Goal: Transaction & Acquisition: Obtain resource

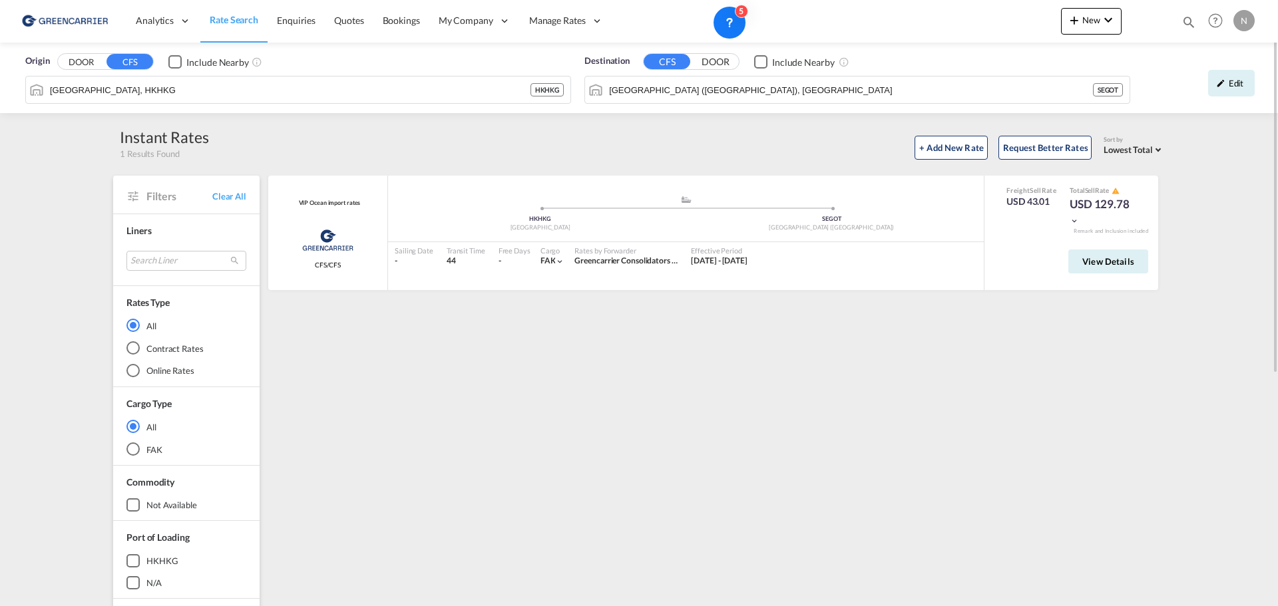
click at [61, 16] on img at bounding box center [65, 21] width 90 height 30
click at [234, 20] on span "Rate Search" at bounding box center [234, 19] width 49 height 11
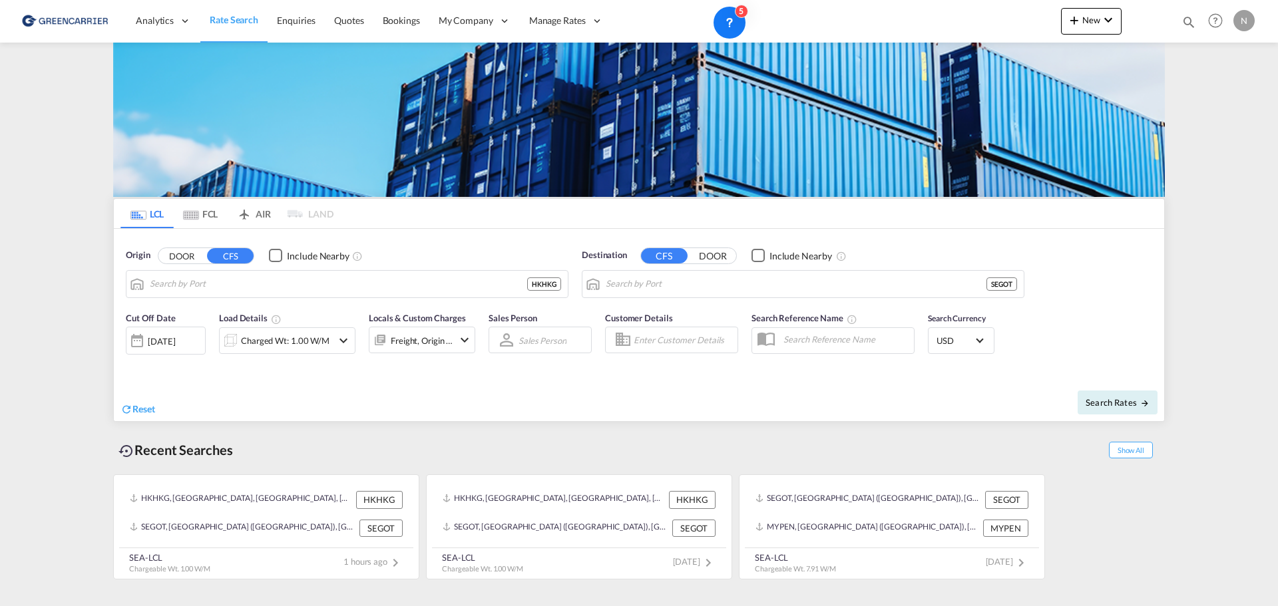
type input "[GEOGRAPHIC_DATA], HKHKG"
type input "[GEOGRAPHIC_DATA] ([GEOGRAPHIC_DATA]), [GEOGRAPHIC_DATA]"
click at [121, 290] on div "Origin DOOR CFS Include Nearby [GEOGRAPHIC_DATA], [GEOGRAPHIC_DATA]" at bounding box center [347, 273] width 456 height 63
type input "H"
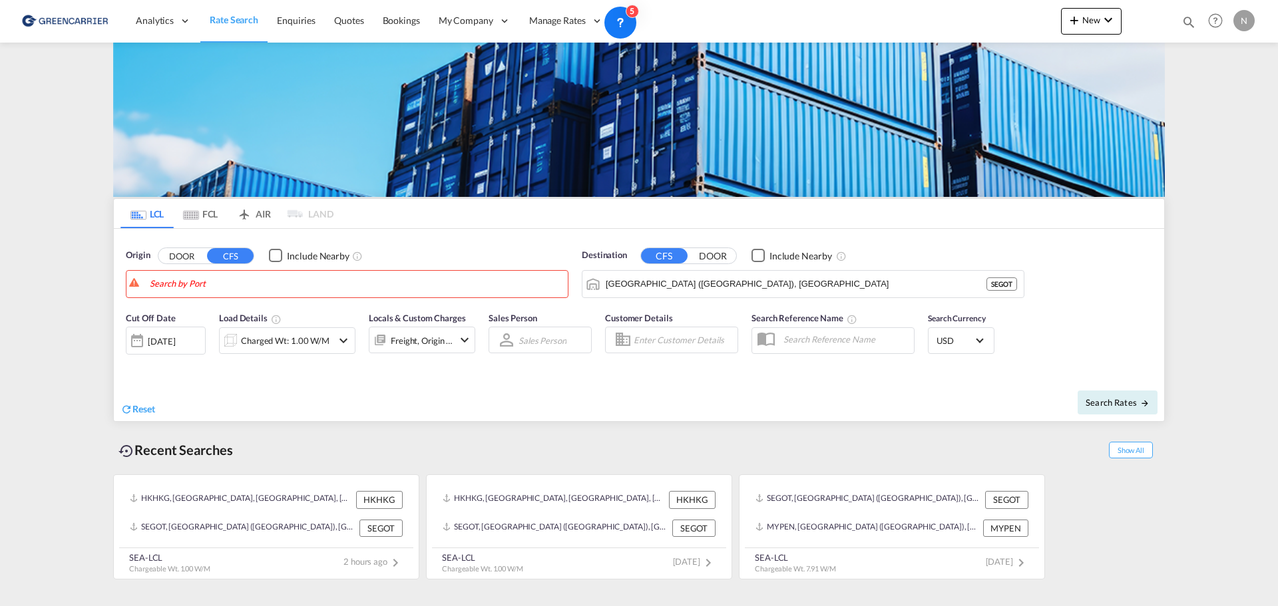
click at [259, 279] on body "Analytics Reports Dashboard Rate Search Enquiries Quotes Bookings" at bounding box center [639, 303] width 1278 height 606
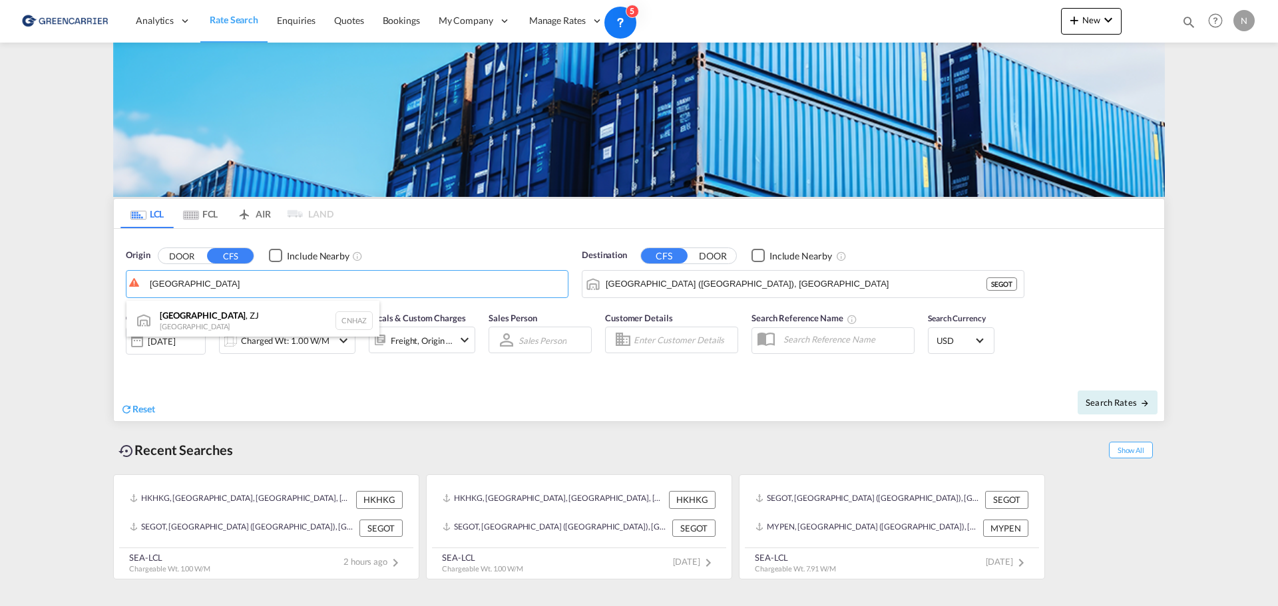
click at [212, 318] on div "[GEOGRAPHIC_DATA] , ZJ [GEOGRAPHIC_DATA] CNHAZ" at bounding box center [252, 321] width 253 height 40
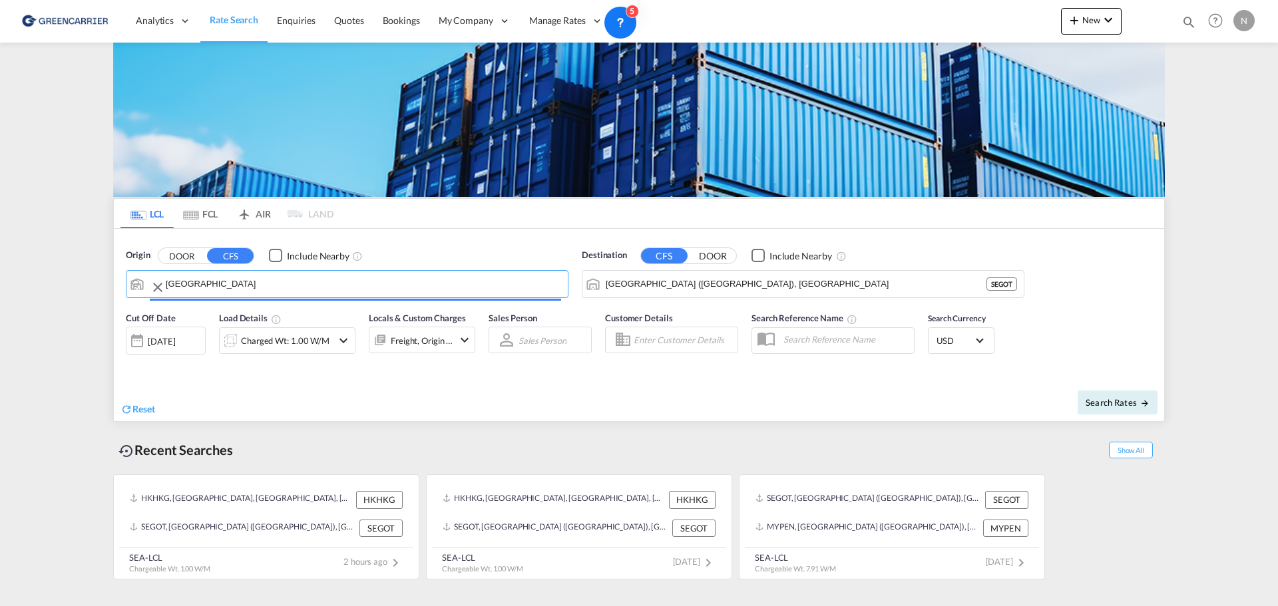
type input "Hangzhou, [GEOGRAPHIC_DATA], CNHAZ"
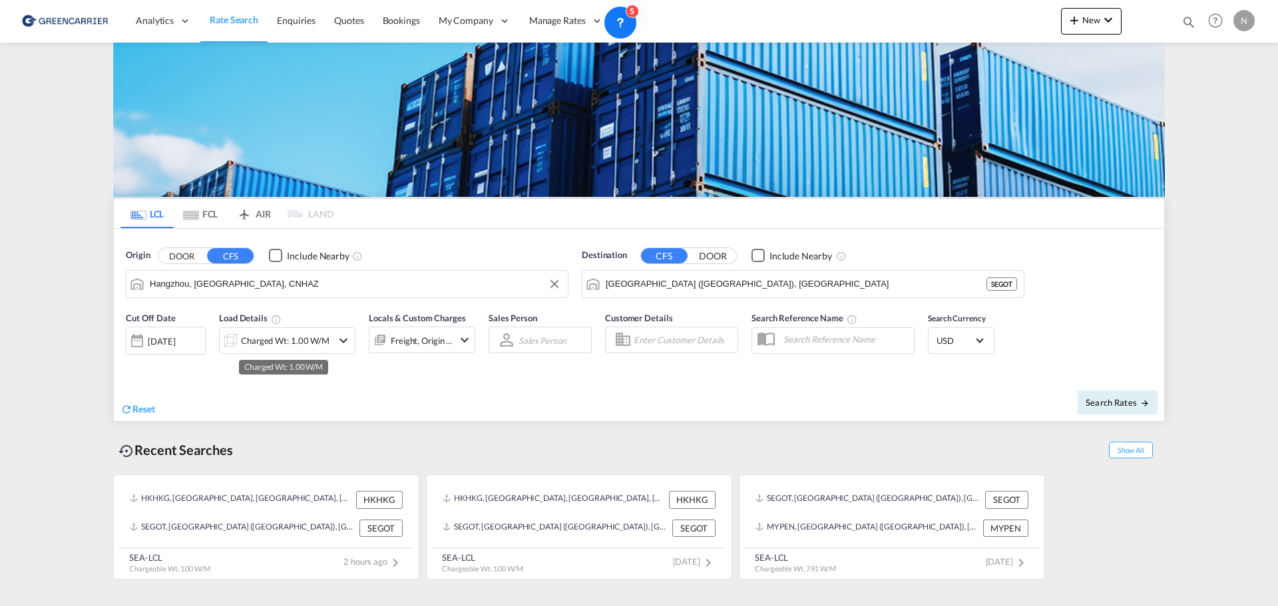
click at [270, 344] on div "Charged Wt: 1.00 W/M" at bounding box center [285, 340] width 89 height 19
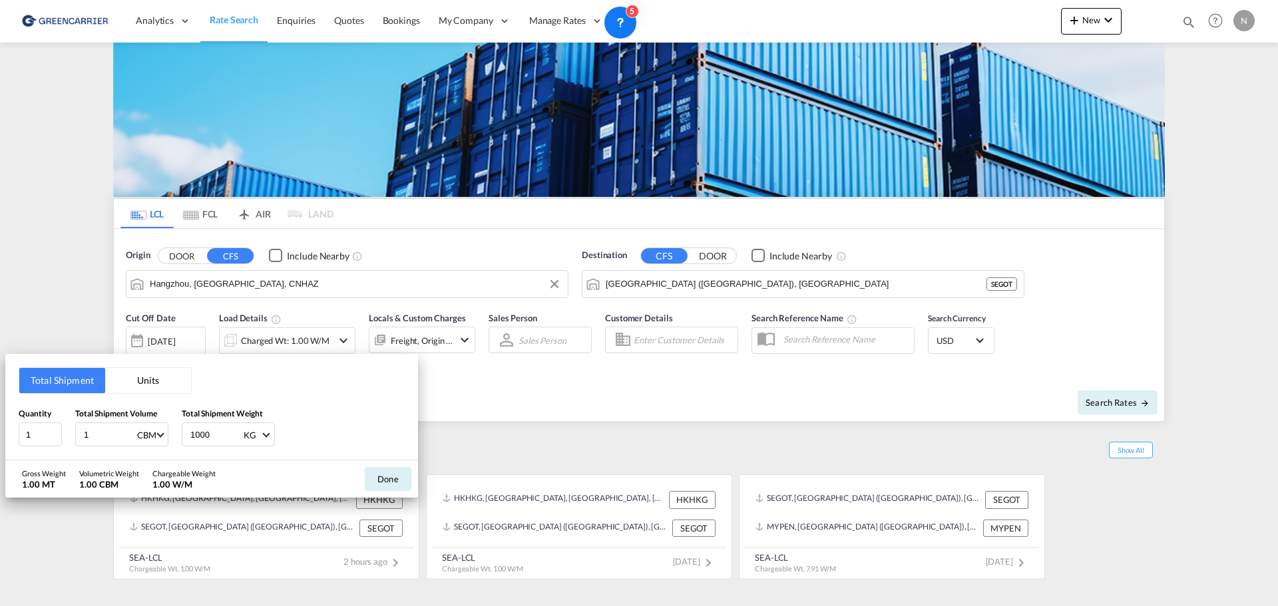
drag, startPoint x: 94, startPoint y: 437, endPoint x: 70, endPoint y: 437, distance: 24.0
click at [70, 437] on div "Quantity 1 Total Shipment Volume 1 CBM CBM CFT Total Shipment Weight 1000 KG KG…" at bounding box center [212, 427] width 386 height 40
type input "1.613"
type input "210"
click at [381, 486] on button "Done" at bounding box center [388, 479] width 47 height 24
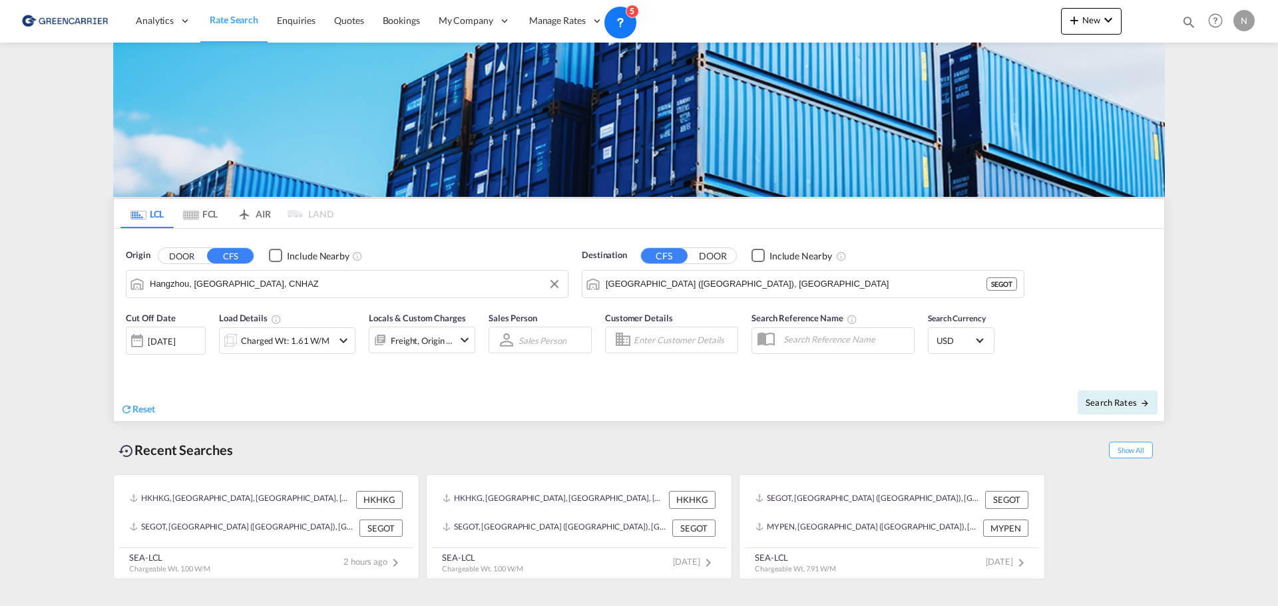
click at [679, 339] on input "Enter Customer Details" at bounding box center [684, 340] width 100 height 20
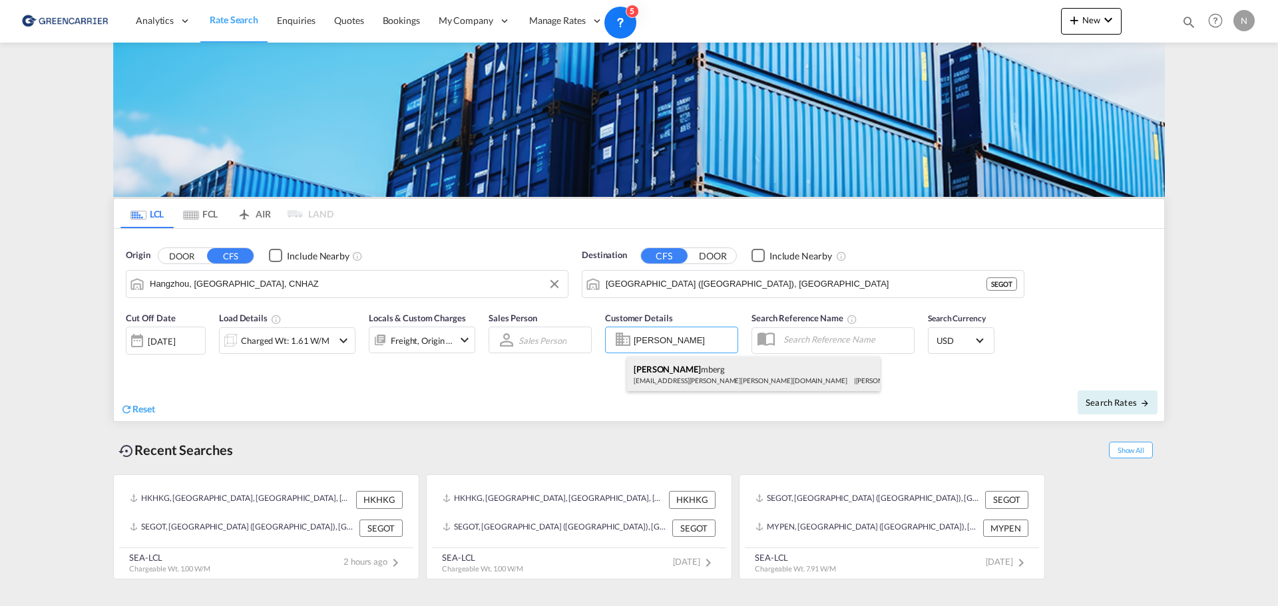
click at [699, 371] on div "[PERSON_NAME] mberg [EMAIL_ADDRESS][PERSON_NAME][PERSON_NAME][DOMAIN_NAME] | [P…" at bounding box center [753, 374] width 253 height 35
type input "[PERSON_NAME] Linieagenturer AB, [PERSON_NAME], [PERSON_NAME][EMAIL_ADDRESS][PE…"
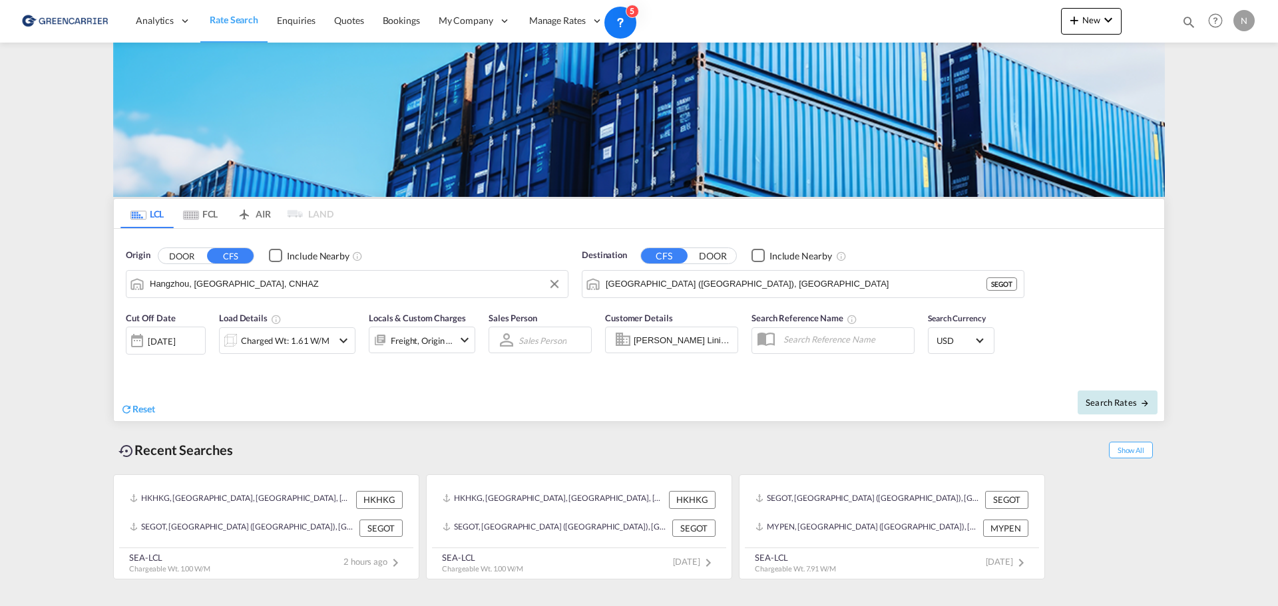
click at [1112, 403] on span "Search Rates" at bounding box center [1118, 402] width 64 height 11
type input "CNHAZ to SEGOT / [DATE]"
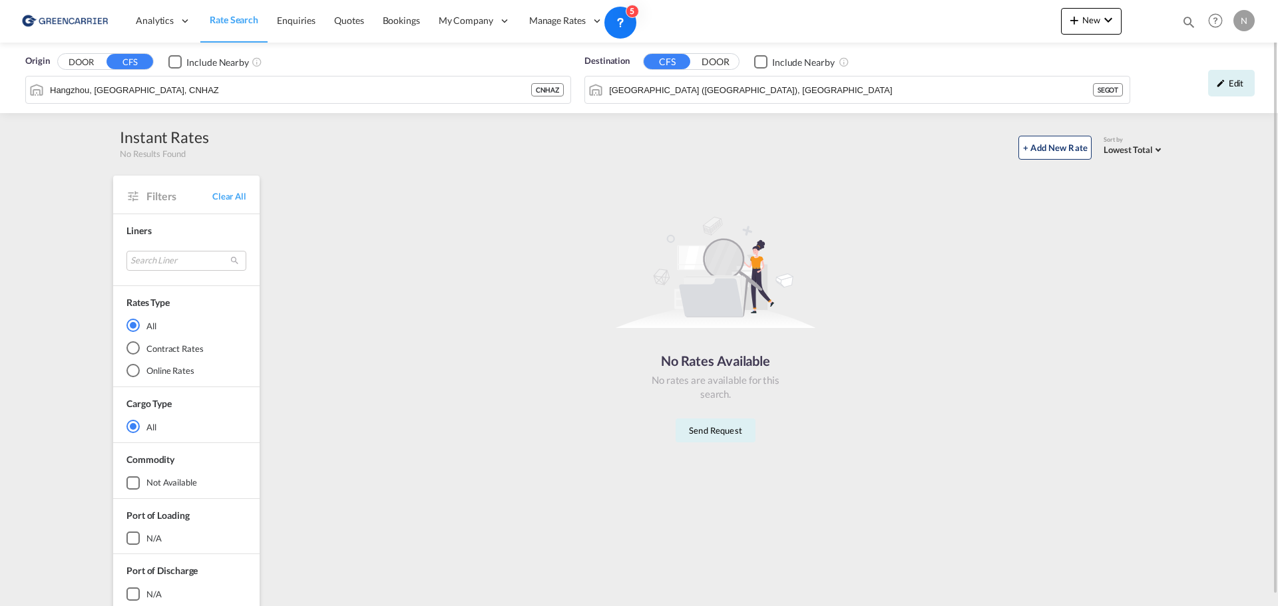
click at [219, 17] on span "Rate Search" at bounding box center [234, 19] width 49 height 11
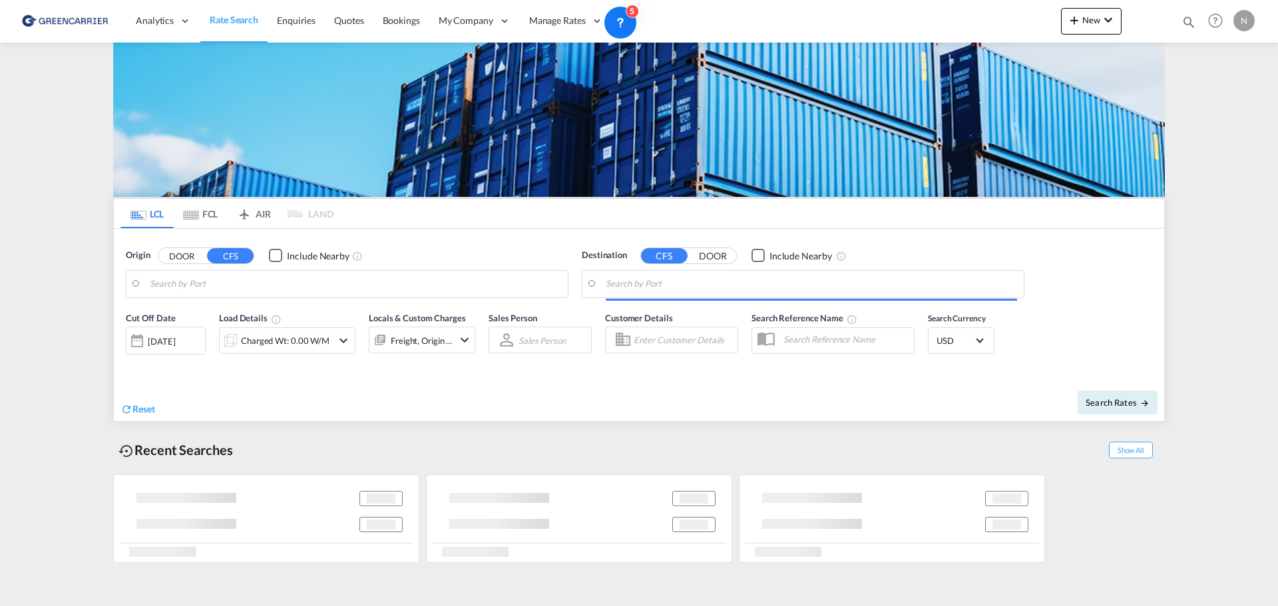
type input "Hangzhou, [GEOGRAPHIC_DATA], CNHAZ"
type input "[GEOGRAPHIC_DATA] ([GEOGRAPHIC_DATA]), [GEOGRAPHIC_DATA]"
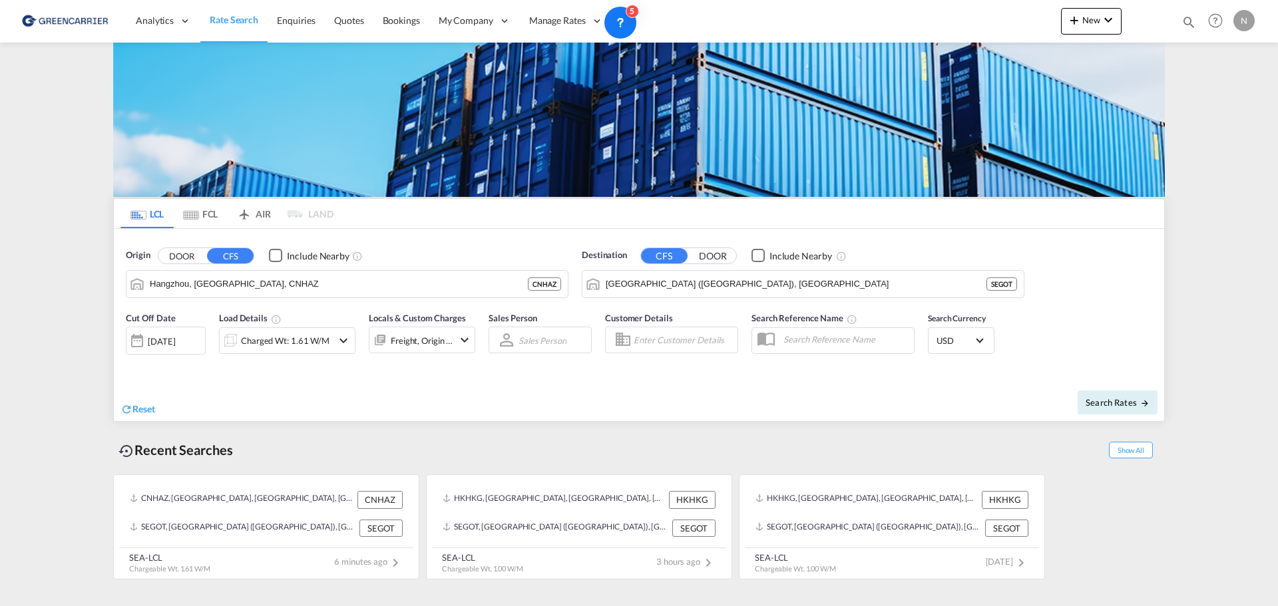
click at [243, 280] on input "Hangzhou, [GEOGRAPHIC_DATA], CNHAZ" at bounding box center [339, 284] width 378 height 20
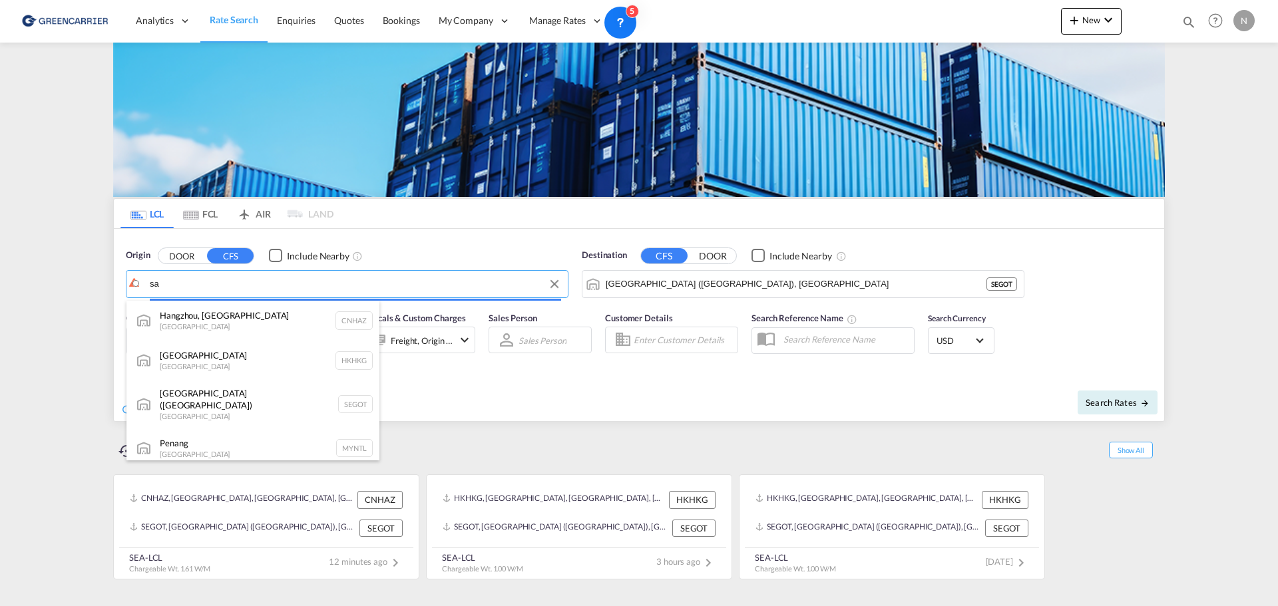
type input "s"
type input "m"
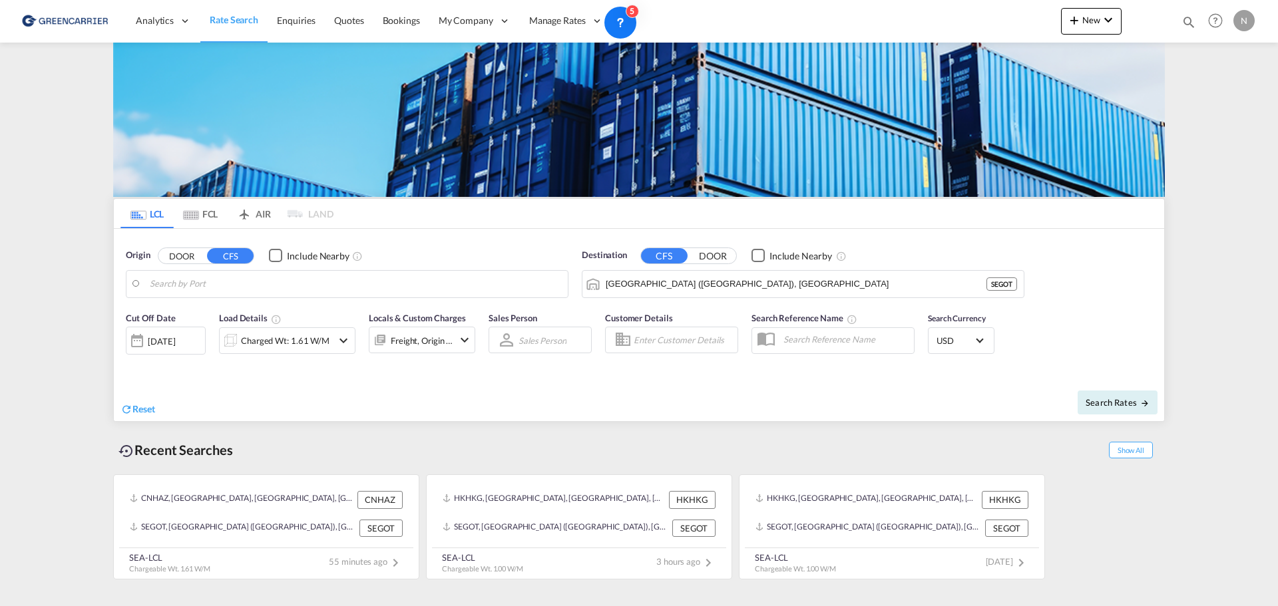
click at [238, 19] on span "Rate Search" at bounding box center [234, 19] width 49 height 11
click at [214, 289] on body "Analytics Reports Dashboard Rate Search Enquiries Quotes Bookings" at bounding box center [639, 303] width 1278 height 606
click at [191, 322] on div "[GEOGRAPHIC_DATA] ([GEOGRAPHIC_DATA]) [GEOGRAPHIC_DATA] SEGOT" at bounding box center [252, 325] width 253 height 48
type input "[GEOGRAPHIC_DATA] ([GEOGRAPHIC_DATA]), [GEOGRAPHIC_DATA]"
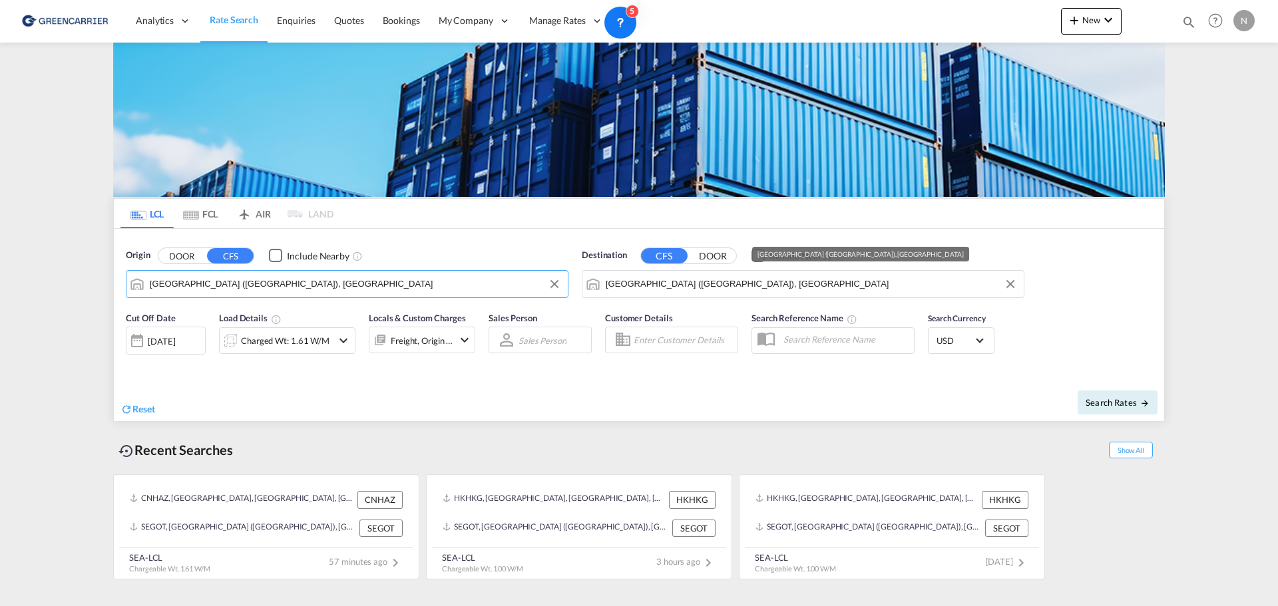
click at [690, 276] on input "[GEOGRAPHIC_DATA] ([GEOGRAPHIC_DATA]), [GEOGRAPHIC_DATA]" at bounding box center [811, 284] width 411 height 20
click at [690, 279] on input "[GEOGRAPHIC_DATA] ([GEOGRAPHIC_DATA]), [GEOGRAPHIC_DATA]" at bounding box center [811, 284] width 411 height 20
click at [688, 280] on input "[GEOGRAPHIC_DATA] ([GEOGRAPHIC_DATA]), [GEOGRAPHIC_DATA]" at bounding box center [811, 284] width 411 height 20
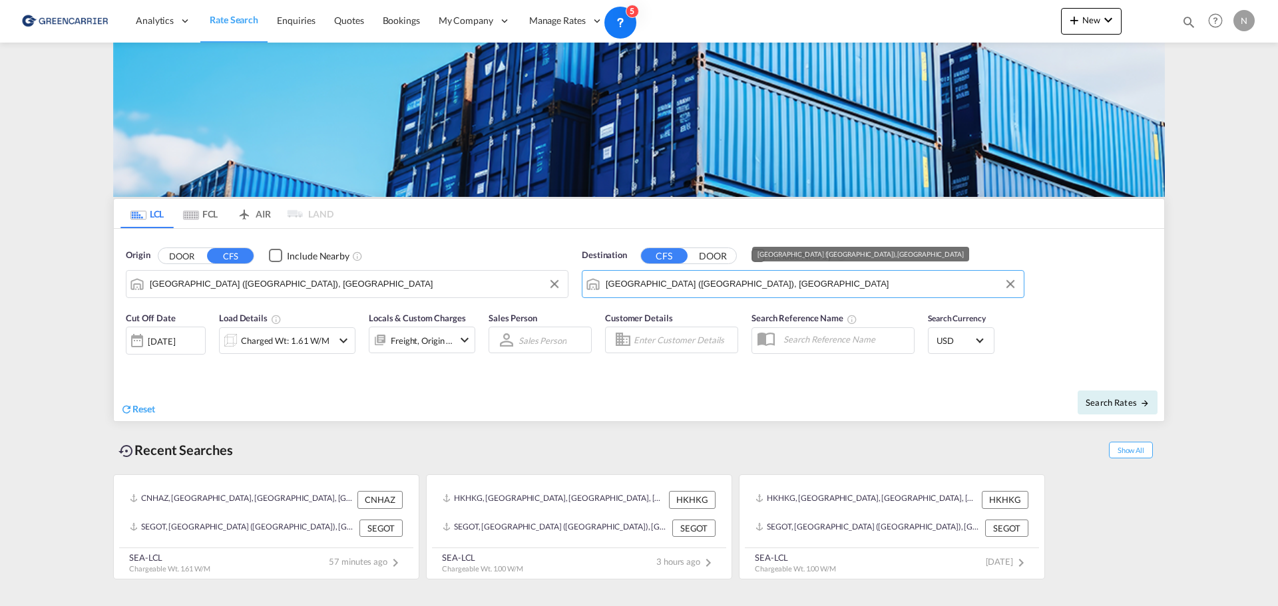
click at [688, 280] on input "[GEOGRAPHIC_DATA] ([GEOGRAPHIC_DATA]), [GEOGRAPHIC_DATA]" at bounding box center [811, 284] width 411 height 20
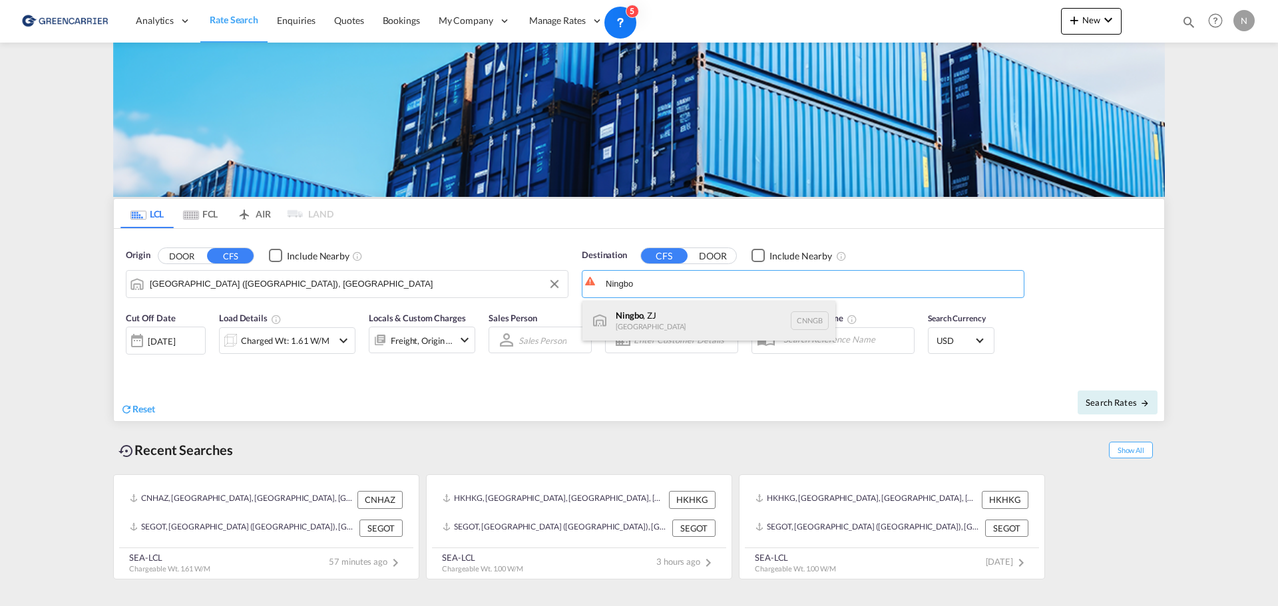
click at [684, 315] on div "Ningbo , ZJ [GEOGRAPHIC_DATA] CNNGB" at bounding box center [708, 321] width 253 height 40
type input "Ningbo, ZJ, CNNGB"
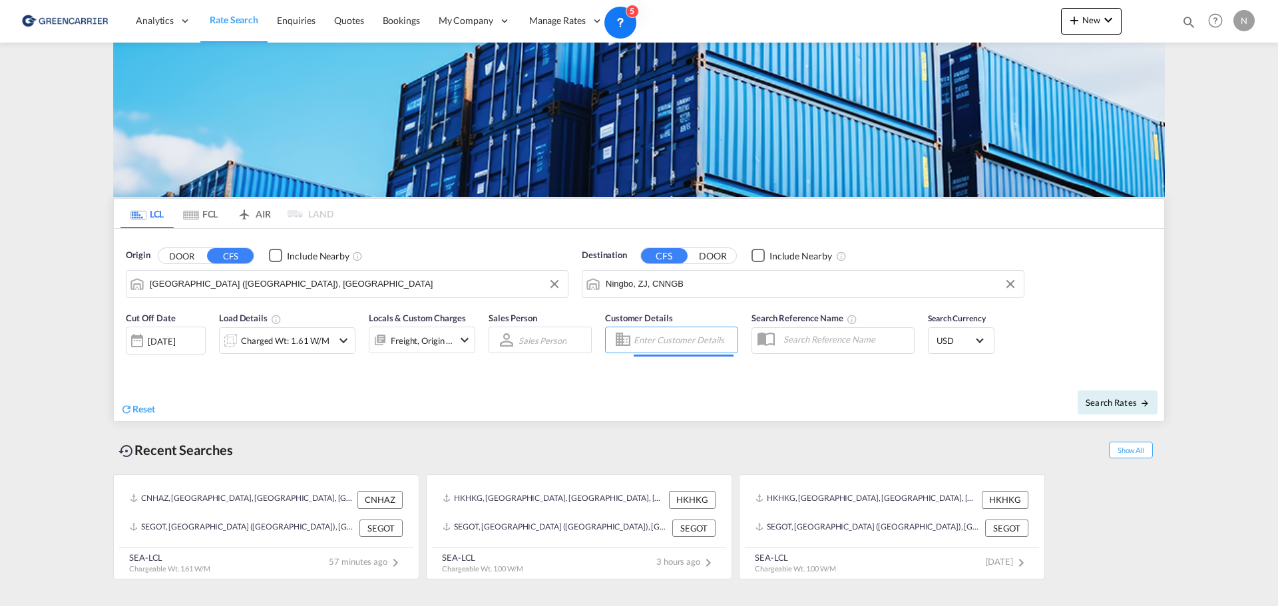
click at [660, 339] on input "Enter Customer Details" at bounding box center [684, 340] width 100 height 20
click at [654, 343] on input "Scanlink" at bounding box center [684, 340] width 100 height 20
type input "Scan link"
click at [682, 340] on input "Scan link" at bounding box center [684, 340] width 100 height 20
drag, startPoint x: 677, startPoint y: 342, endPoint x: 610, endPoint y: 343, distance: 67.2
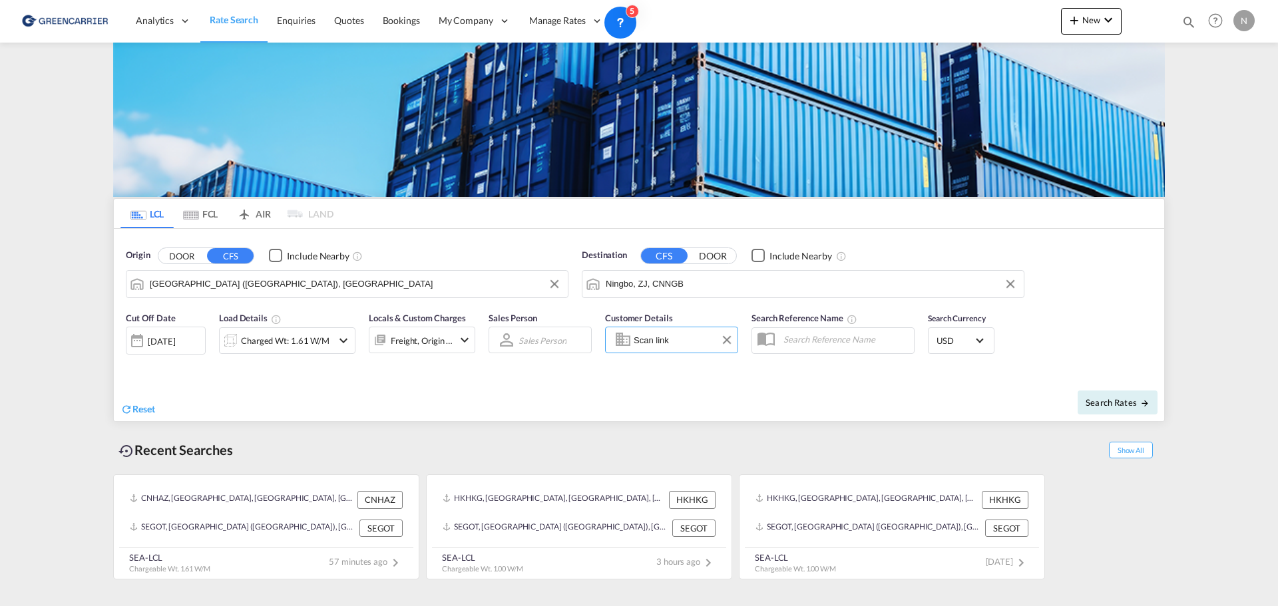
click at [610, 343] on md-input-container "Scan link" at bounding box center [671, 340] width 133 height 27
type input "S"
drag, startPoint x: 673, startPoint y: 340, endPoint x: 284, endPoint y: 342, distance: 388.7
click at [284, 342] on div "Charged Wt: 1.61 W/M" at bounding box center [285, 340] width 89 height 19
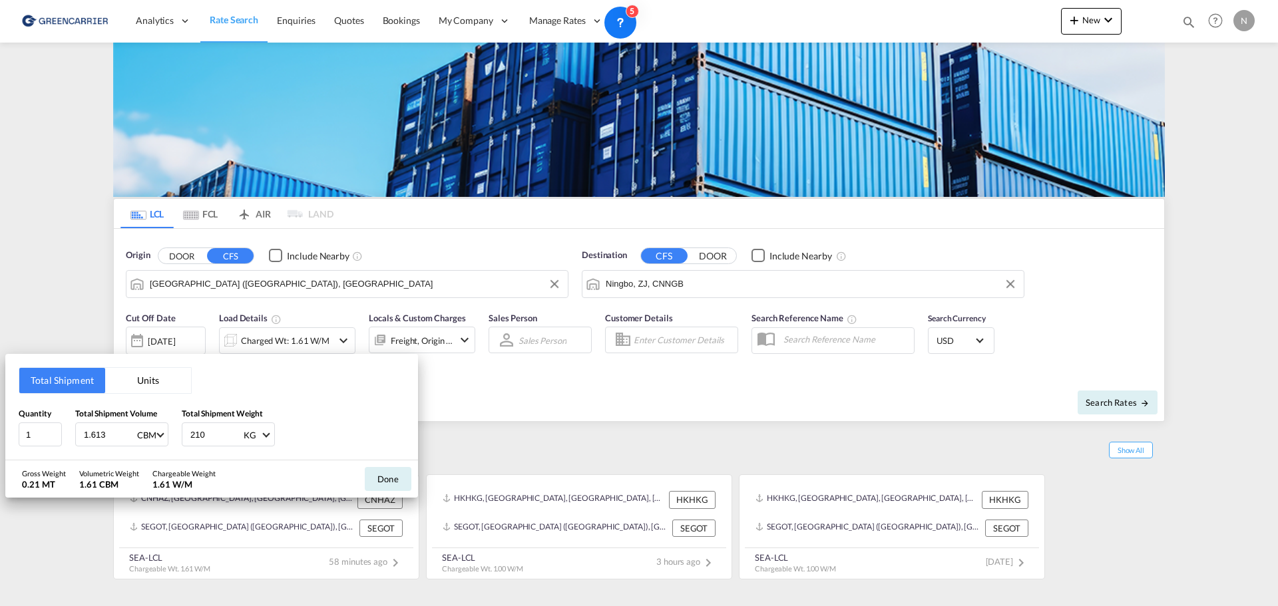
click at [150, 375] on button "Units" at bounding box center [148, 380] width 86 height 25
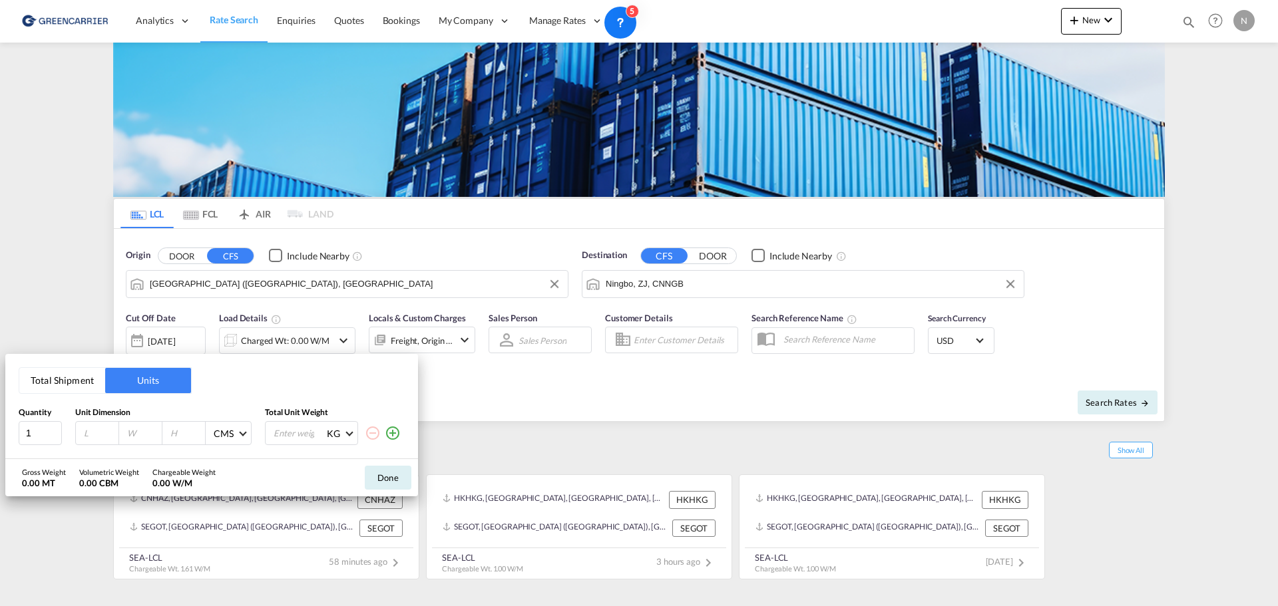
click at [103, 431] on input "number" at bounding box center [101, 433] width 36 height 12
type input "120"
type input "80"
type input "185"
type input "2"
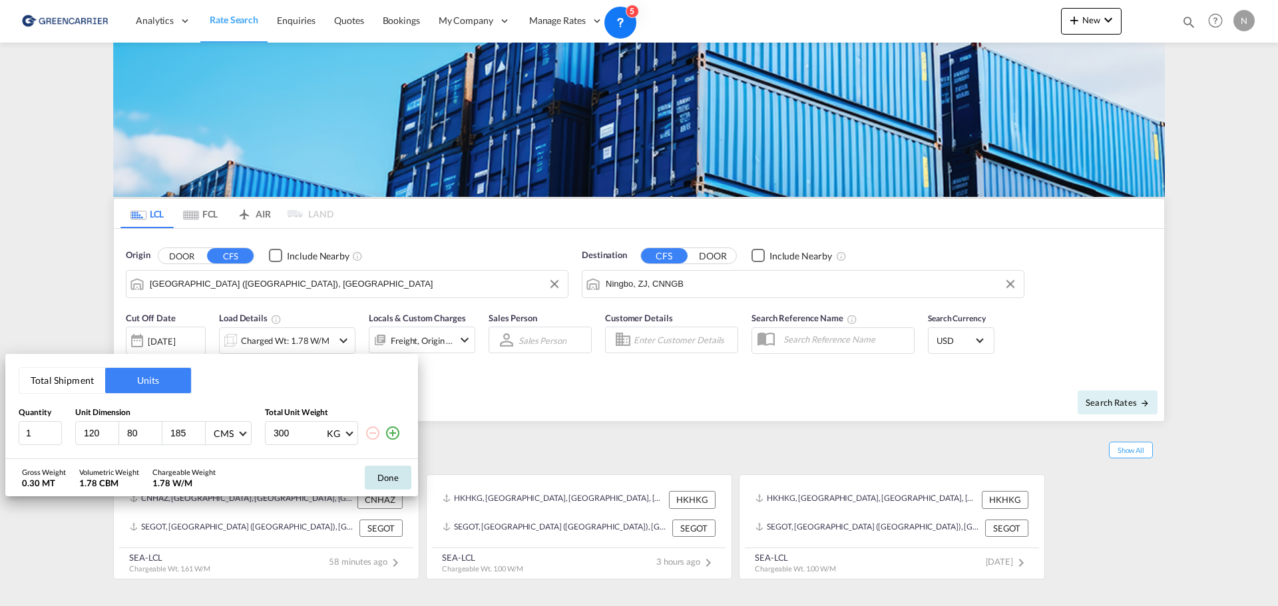
type input "300"
click at [392, 479] on button "Done" at bounding box center [388, 478] width 47 height 24
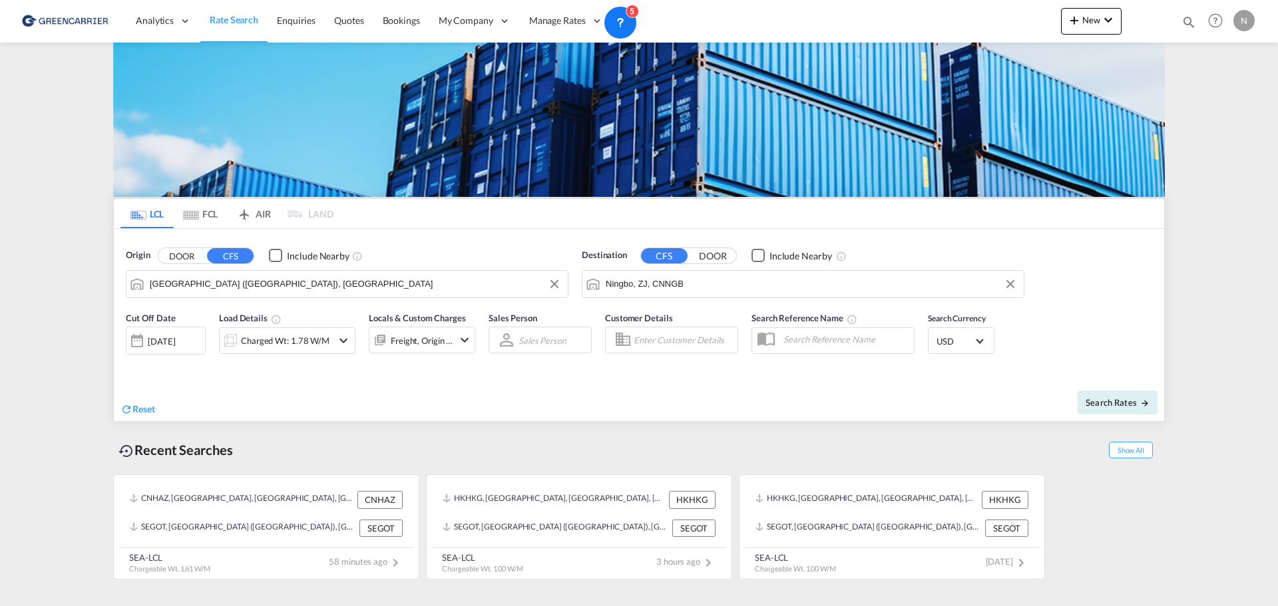
click at [982, 343] on md-select-value "USD" at bounding box center [961, 340] width 52 height 19
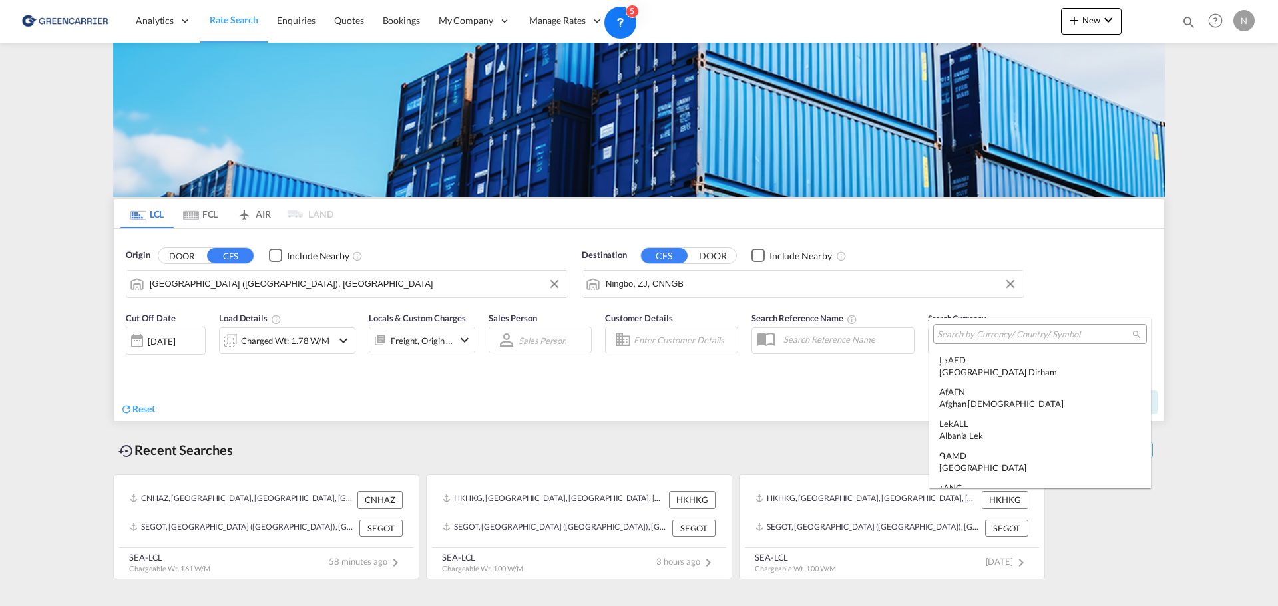
scroll to position [4595, 0]
click at [891, 384] on md-backdrop at bounding box center [639, 303] width 1278 height 606
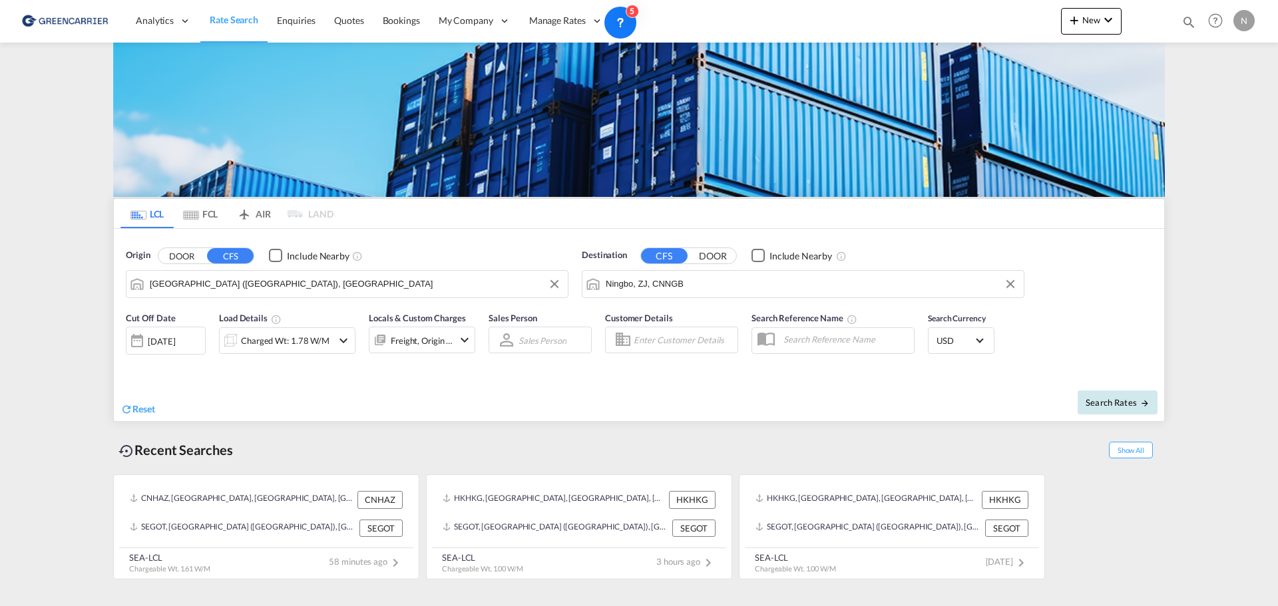
click at [1134, 406] on span "Search Rates" at bounding box center [1118, 402] width 64 height 11
type input "SEGOT to CNNGB / [DATE]"
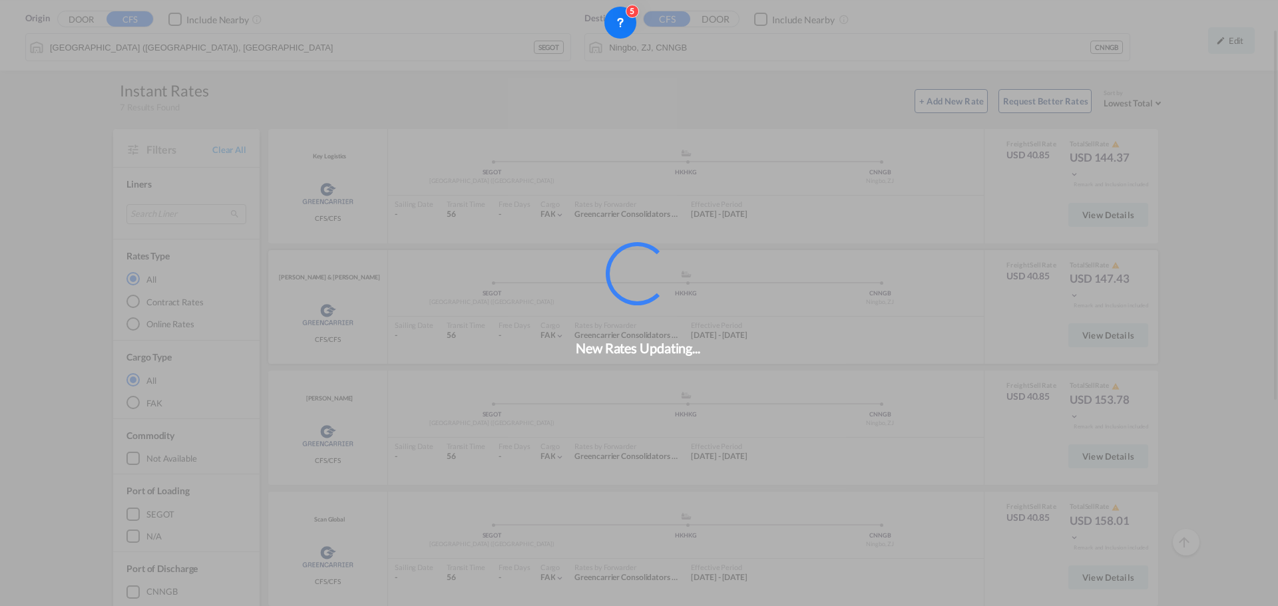
scroll to position [97, 0]
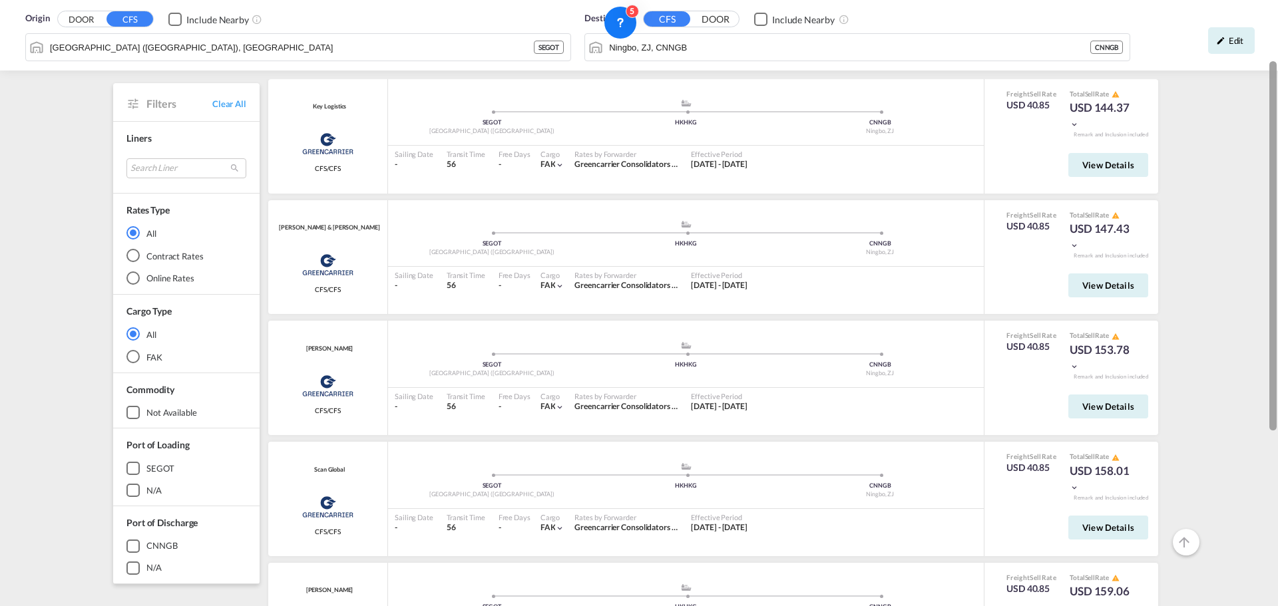
drag, startPoint x: 1277, startPoint y: 175, endPoint x: 1277, endPoint y: 374, distance: 199.0
click at [1277, 374] on div at bounding box center [1276, 303] width 3 height 601
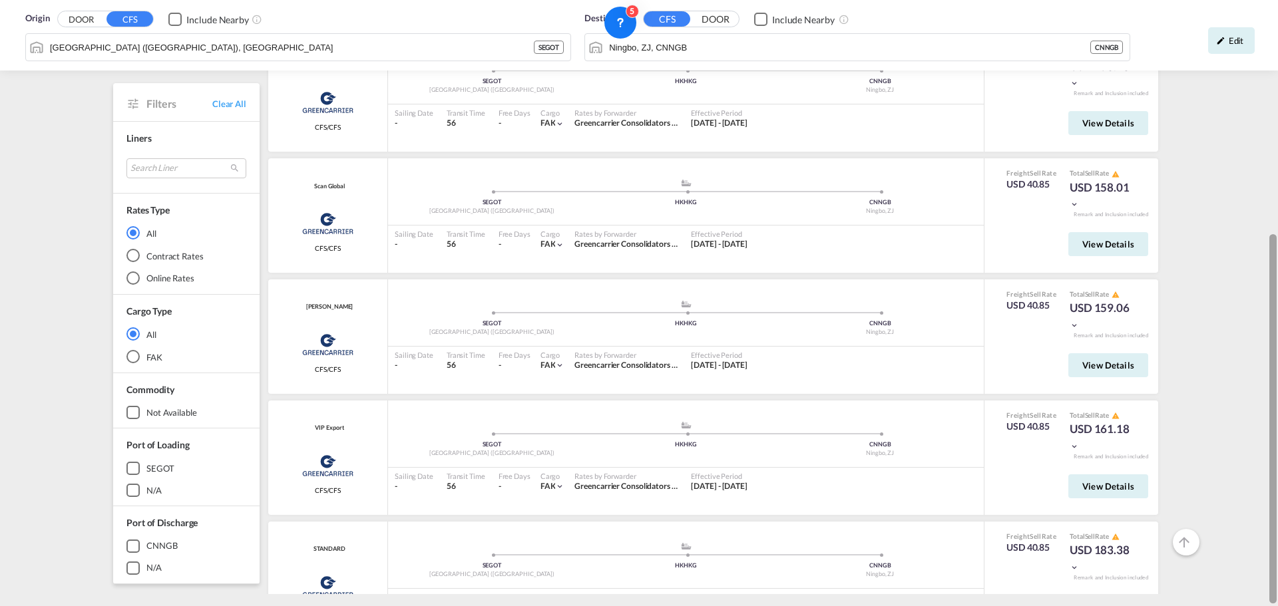
drag, startPoint x: 1272, startPoint y: 353, endPoint x: 1277, endPoint y: 399, distance: 46.2
click at [1277, 399] on div at bounding box center [1276, 303] width 3 height 601
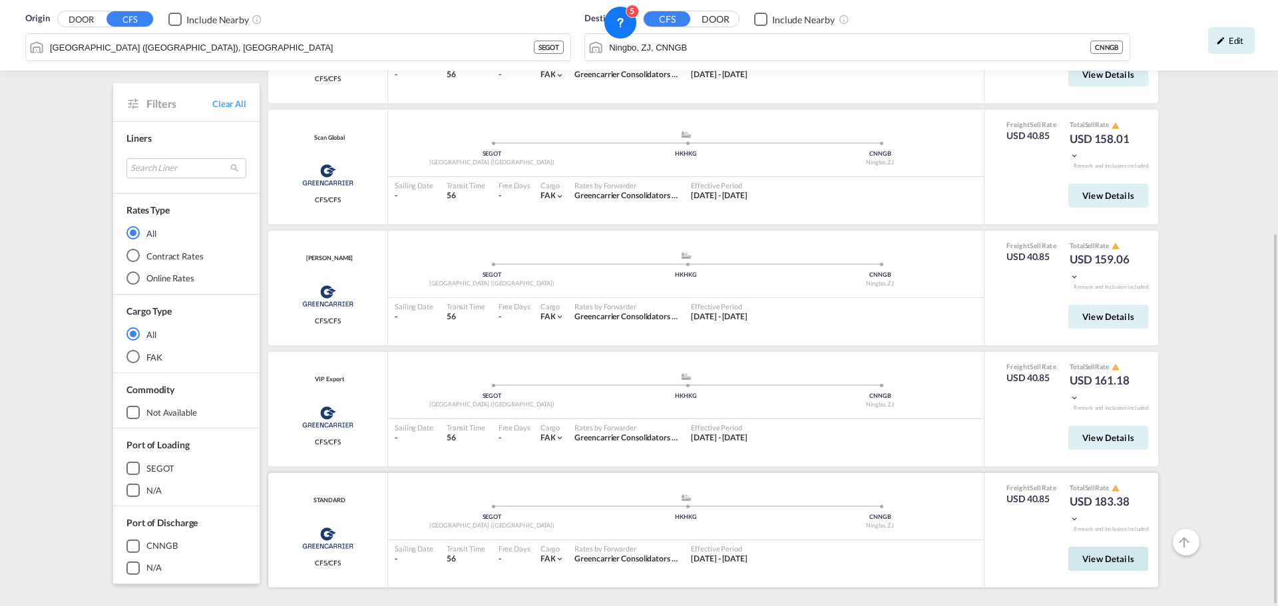
click at [1095, 556] on span "View Details" at bounding box center [1108, 559] width 52 height 11
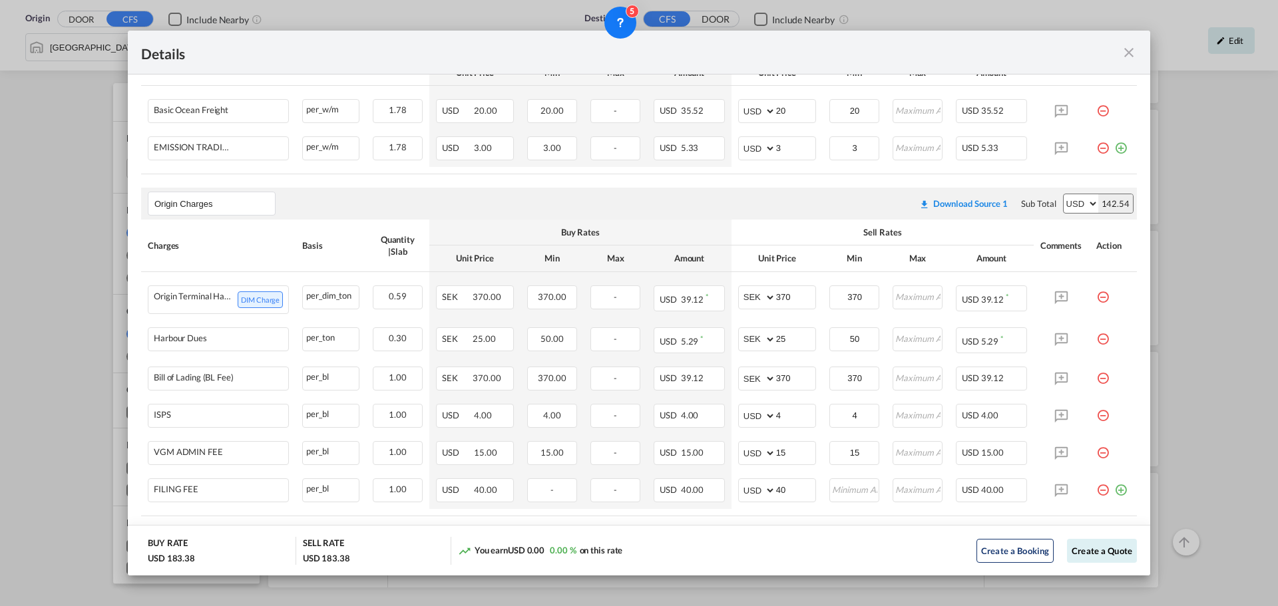
scroll to position [333, 0]
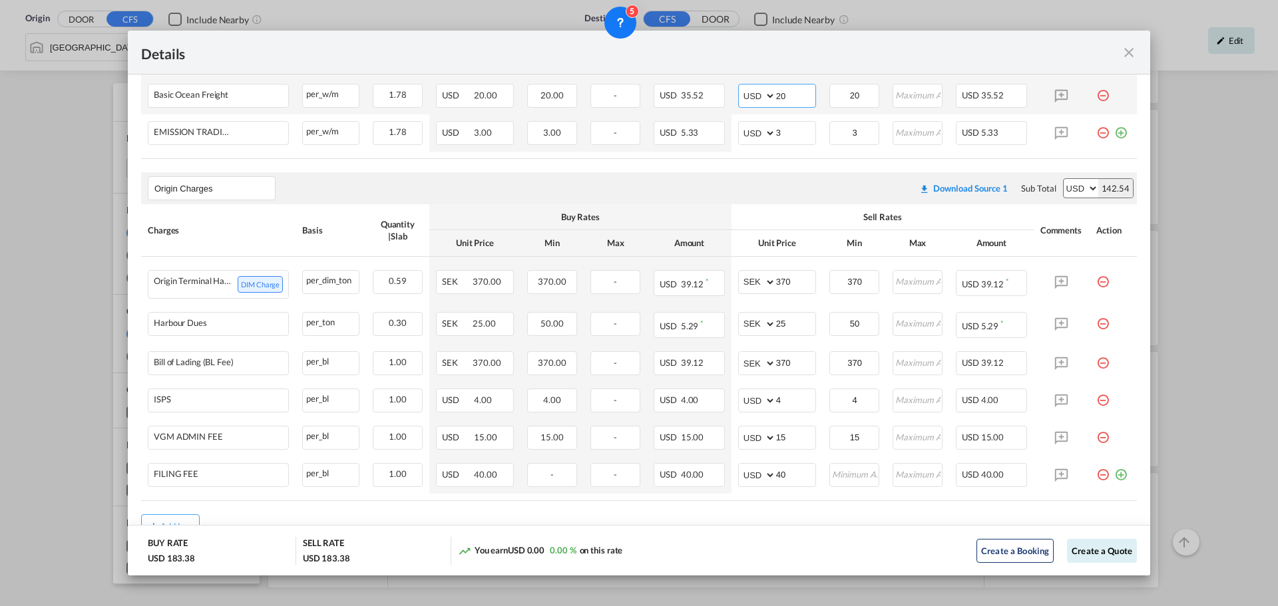
drag, startPoint x: 782, startPoint y: 96, endPoint x: 768, endPoint y: 96, distance: 14.0
click at [768, 96] on md-input-container "AED AFN ALL AMD ANG AOA ARS AUD AWG AZN BAM BBD BDT BGN BHD BIF BMD BND [PERSON…" at bounding box center [777, 96] width 78 height 24
type input "35"
click at [1104, 549] on button "Create a Quote" at bounding box center [1102, 551] width 70 height 24
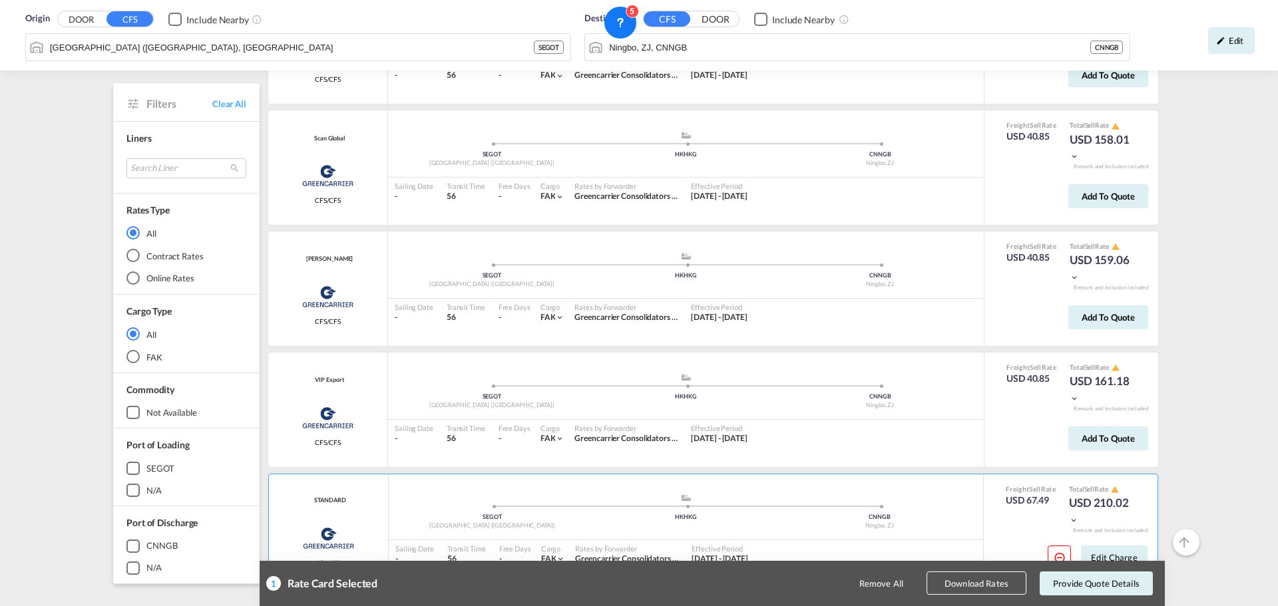
scroll to position [48, 0]
click at [1111, 584] on button "Provide Quote Details" at bounding box center [1096, 584] width 113 height 24
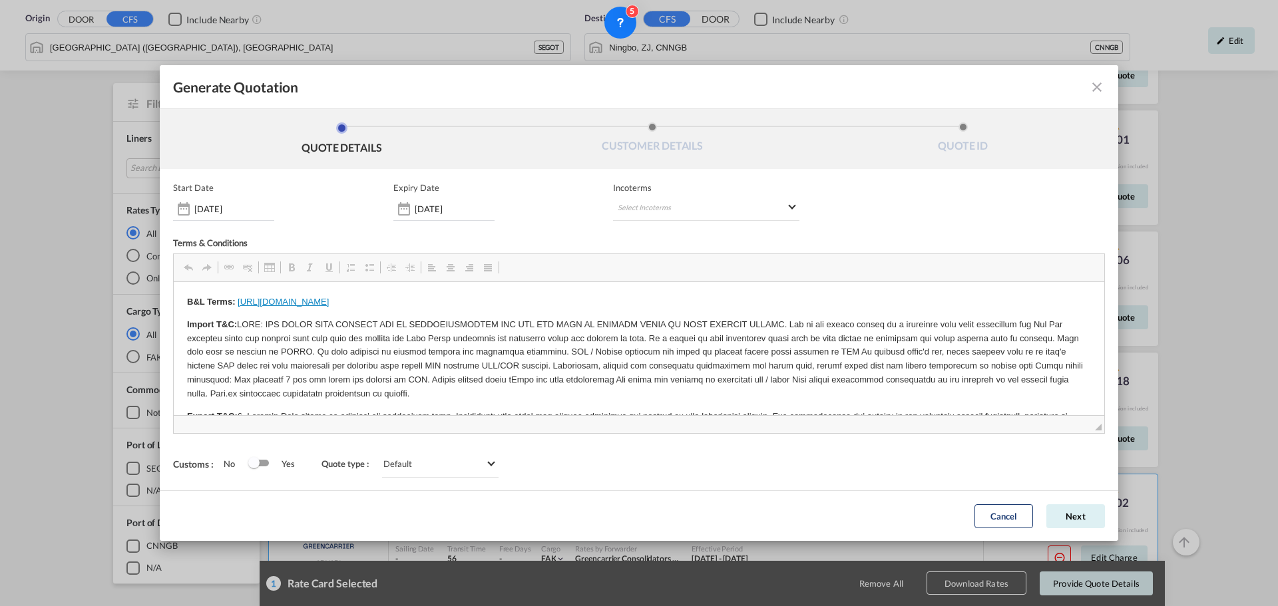
scroll to position [0, 0]
click at [701, 200] on md-select "Select Incoterms CPT - export Carrier Paid to CIF - import Cost,Insurance and F…" at bounding box center [706, 209] width 186 height 24
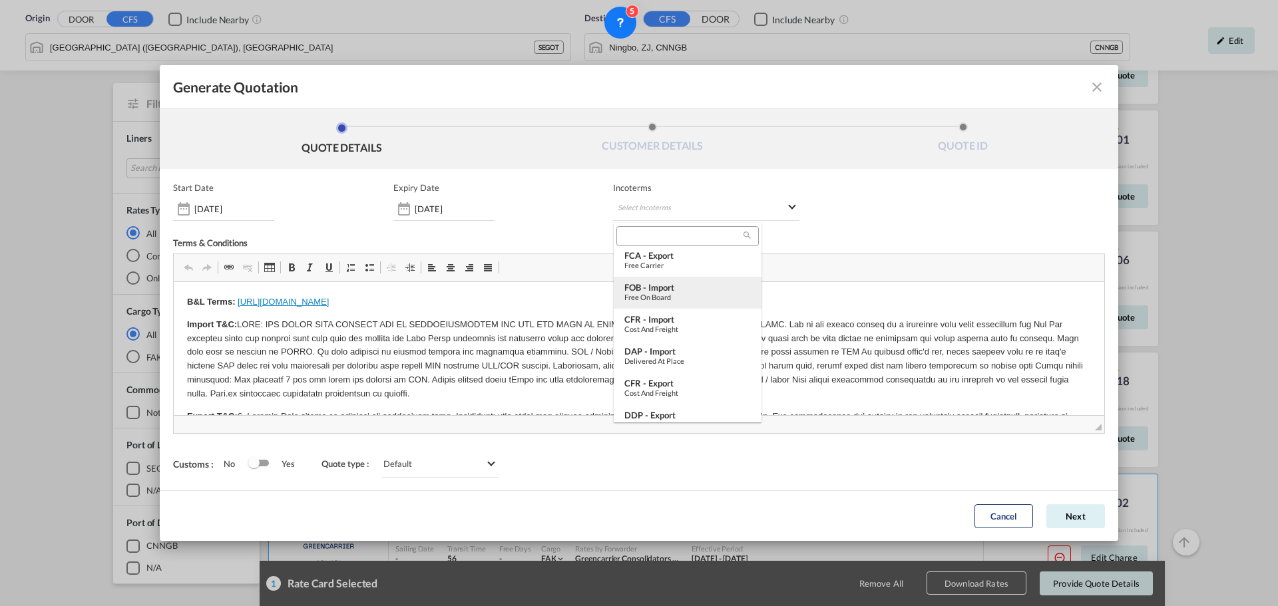
scroll to position [498, 0]
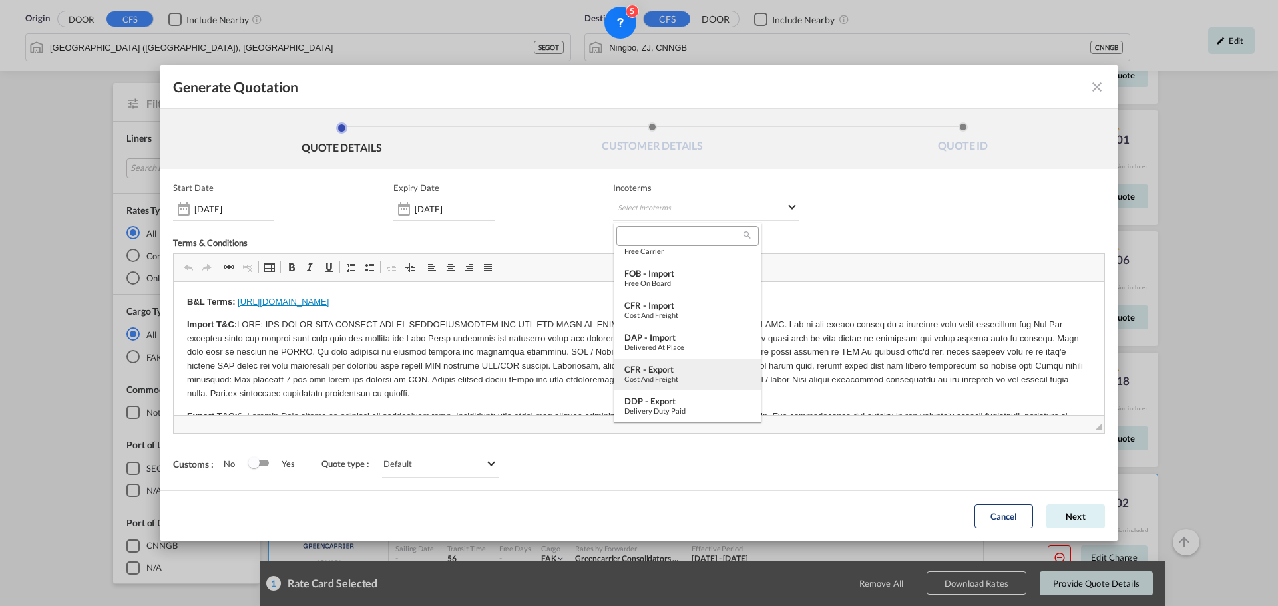
click at [666, 367] on div "CFR - export" at bounding box center [687, 369] width 126 height 11
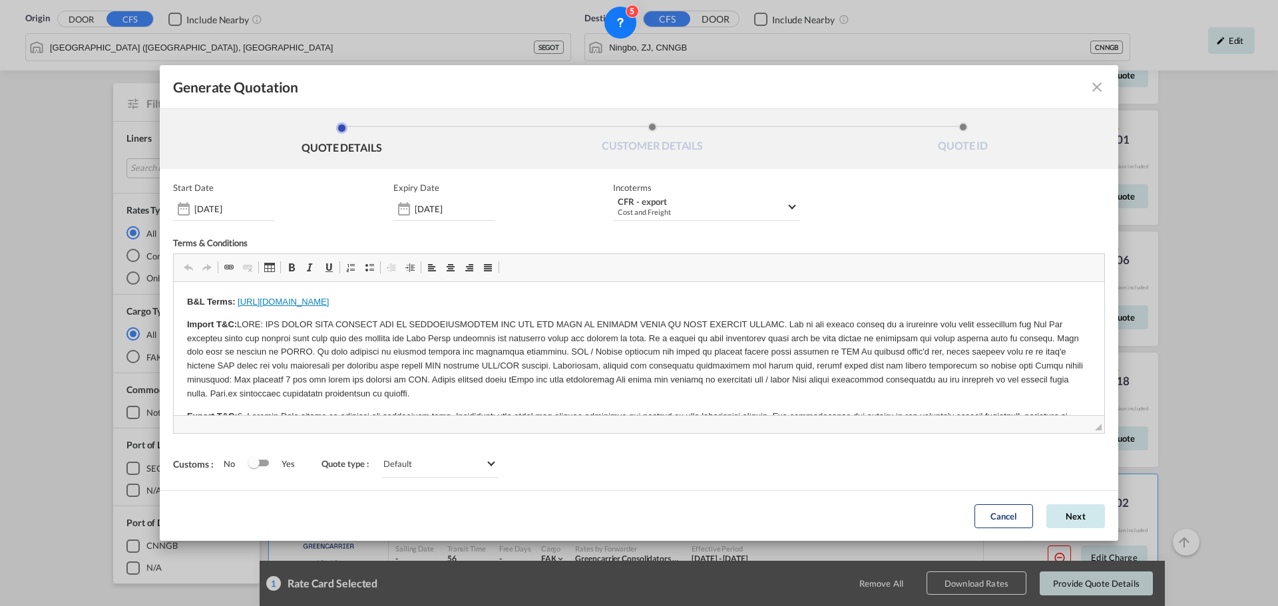
click at [1068, 518] on button "Next" at bounding box center [1075, 517] width 59 height 24
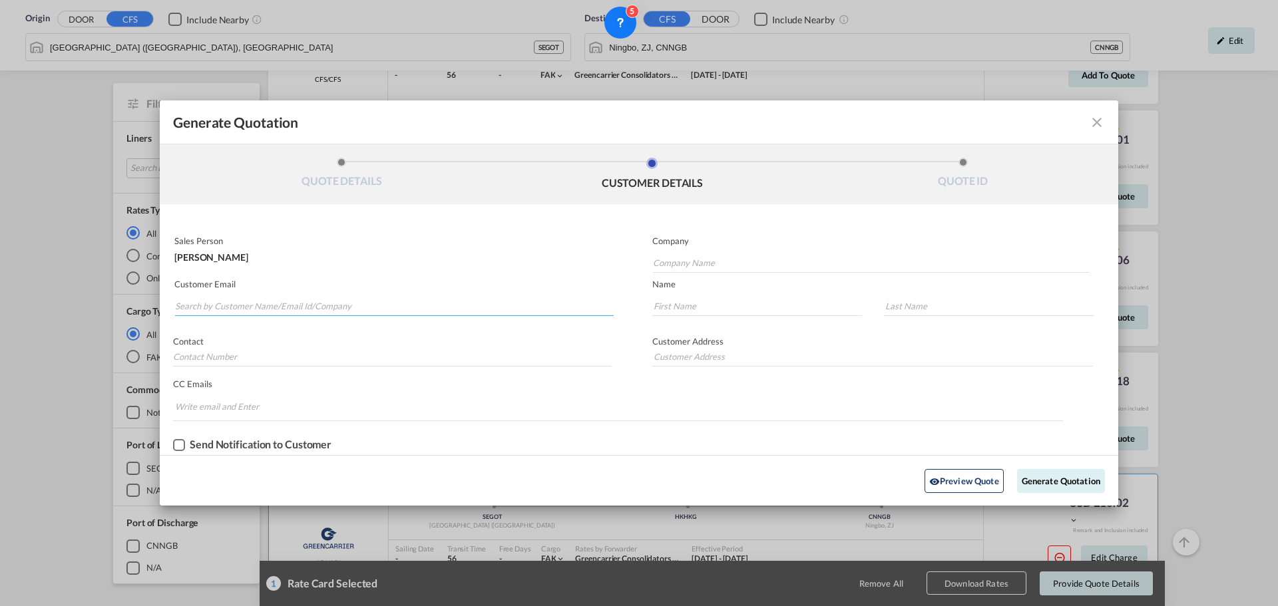
click at [214, 304] on input "Search by Customer Name/Email Id/Company" at bounding box center [394, 306] width 439 height 20
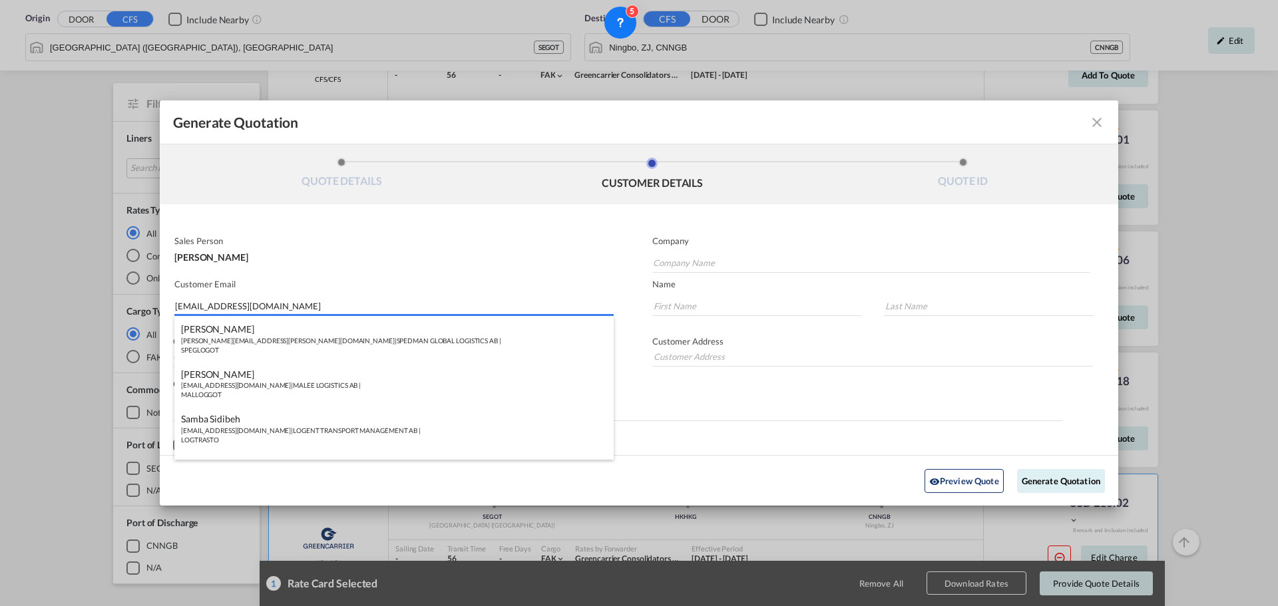
type input "[EMAIL_ADDRESS][DOMAIN_NAME]"
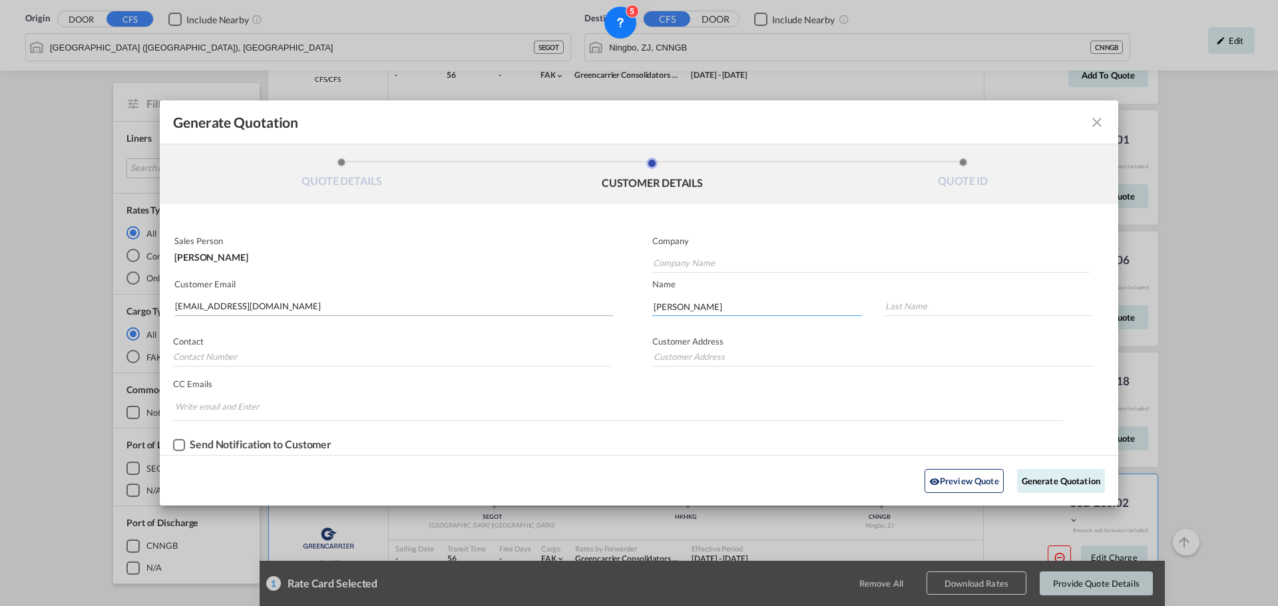
type input "[PERSON_NAME]"
type input "[STREET_ADDRESS]"
click at [1062, 478] on button "Generate Quotation" at bounding box center [1061, 481] width 88 height 24
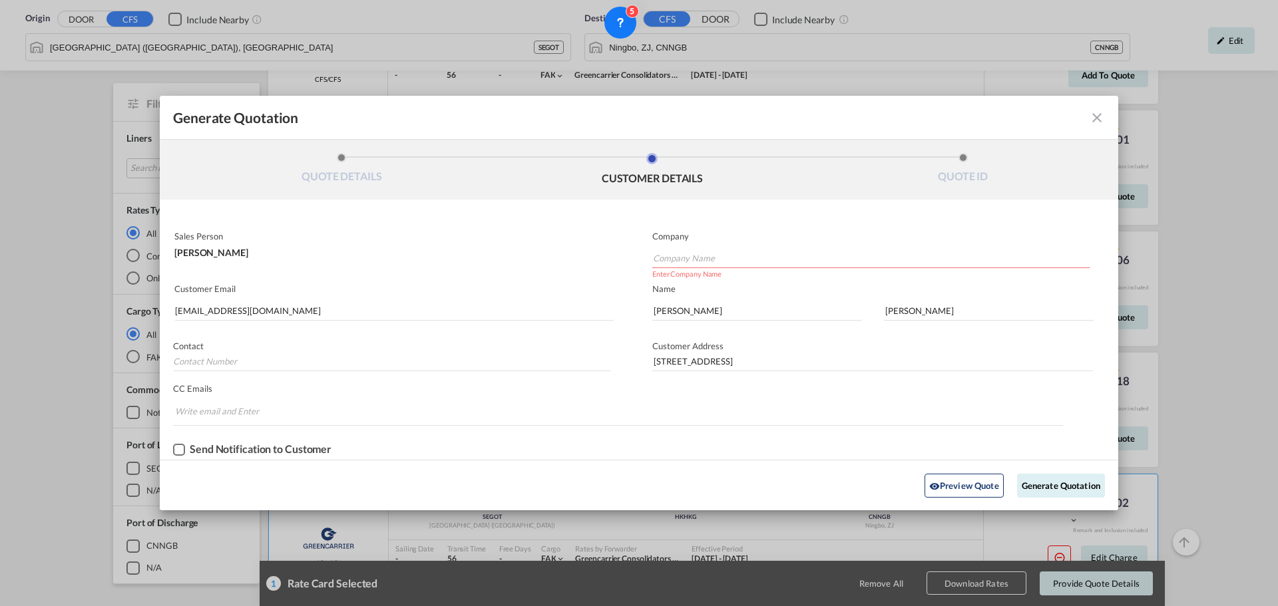
click at [715, 254] on input "Company Name" at bounding box center [871, 258] width 437 height 20
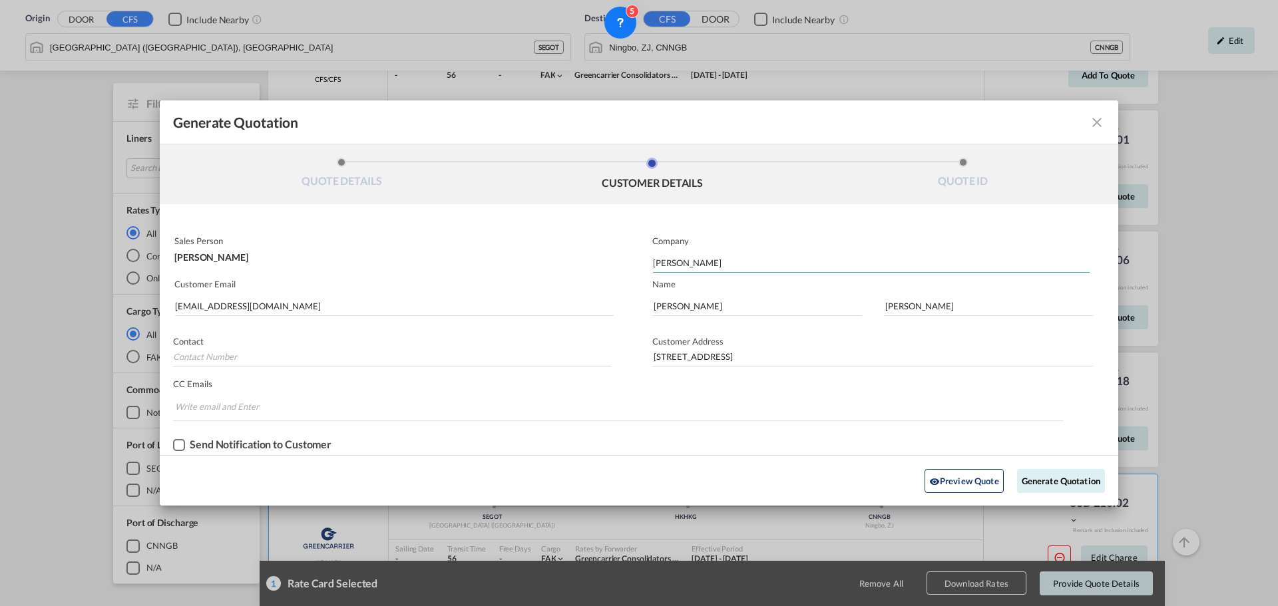
type input "Scanlink"
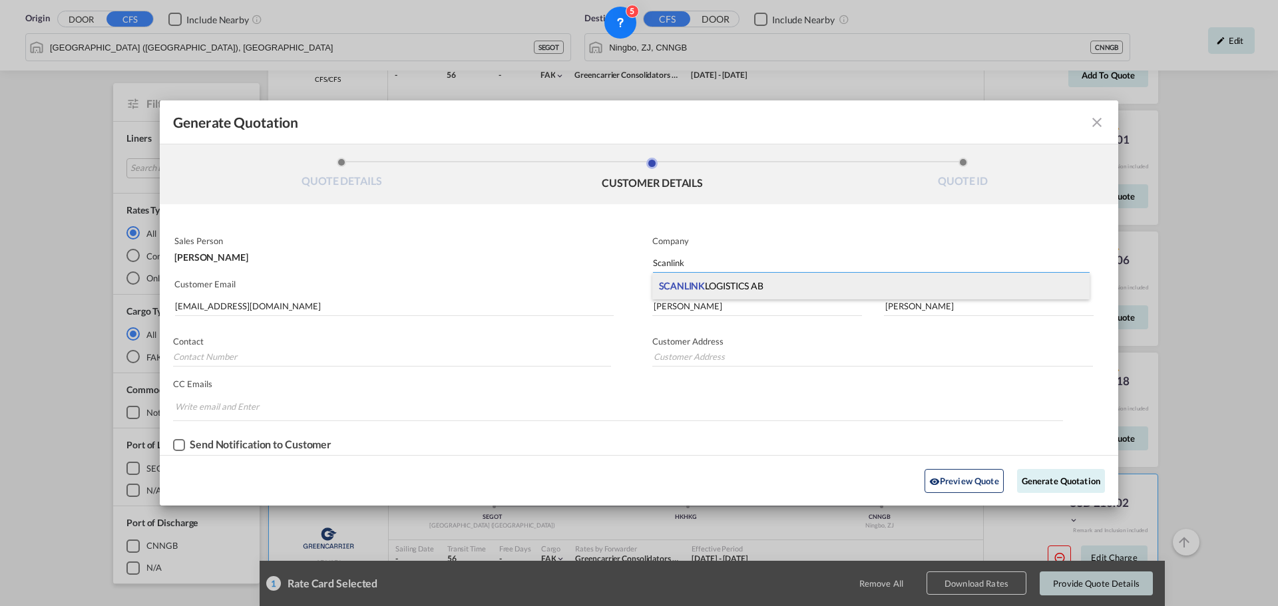
click at [749, 294] on div "SCANLINK LOGISTICS AB" at bounding box center [870, 286] width 437 height 27
type input "SCANLINK LOGISTICS AB"
type input "[STREET_ADDRESS]"
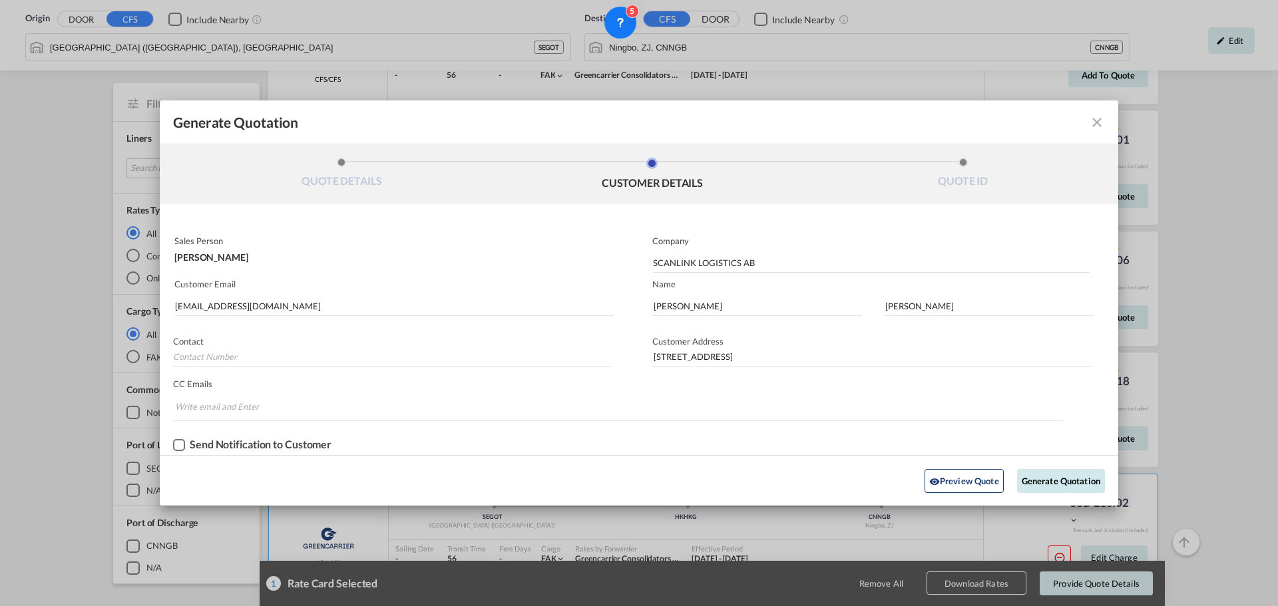
click at [1072, 482] on button "Generate Quotation" at bounding box center [1061, 481] width 88 height 24
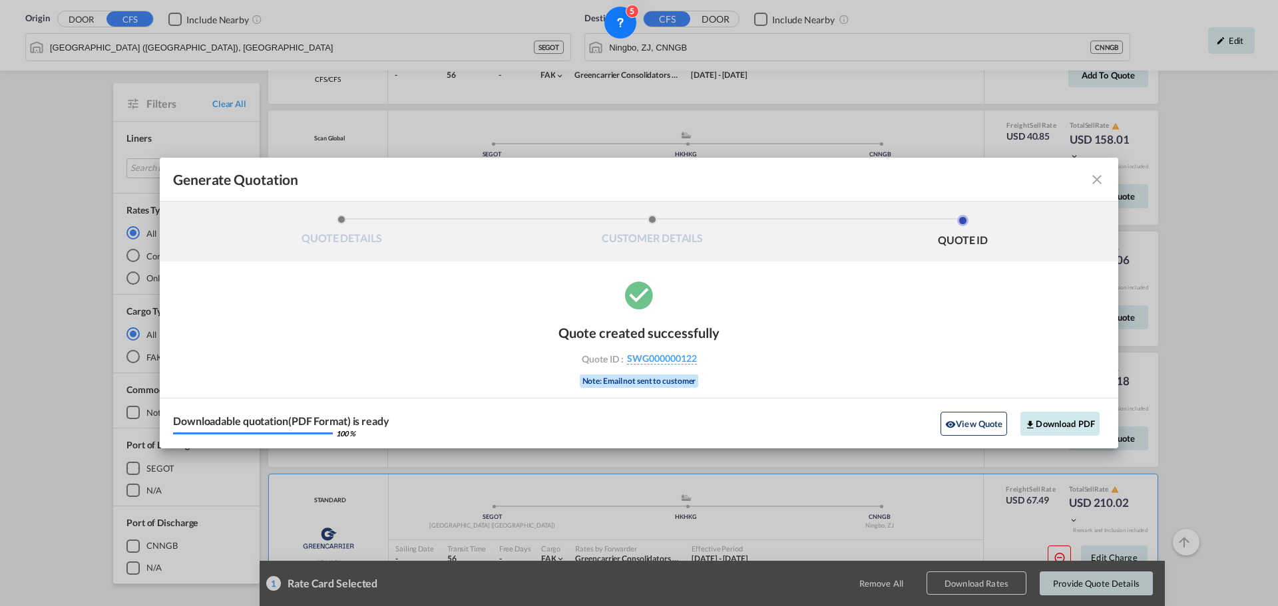
click at [1052, 423] on button "Download PDF" at bounding box center [1059, 424] width 79 height 24
drag, startPoint x: 1099, startPoint y: 176, endPoint x: 1096, endPoint y: 231, distance: 54.6
click at [1099, 176] on md-icon "icon-close fg-AAA8AD cursor m-0" at bounding box center [1097, 180] width 16 height 16
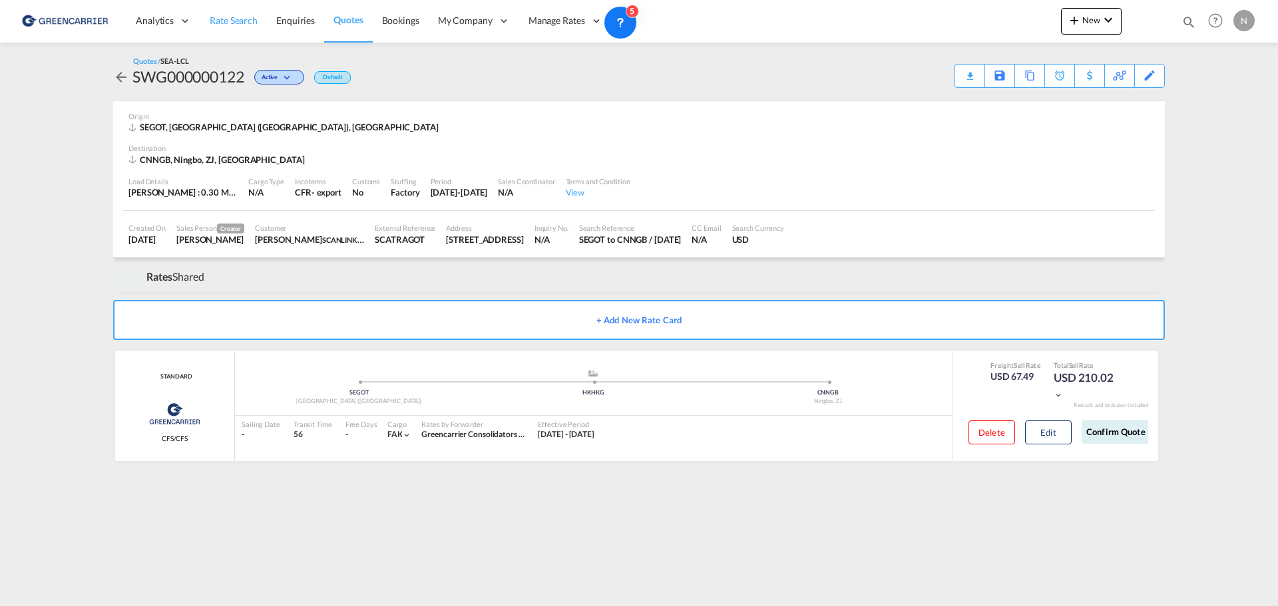
click at [218, 19] on span "Rate Search" at bounding box center [234, 20] width 48 height 11
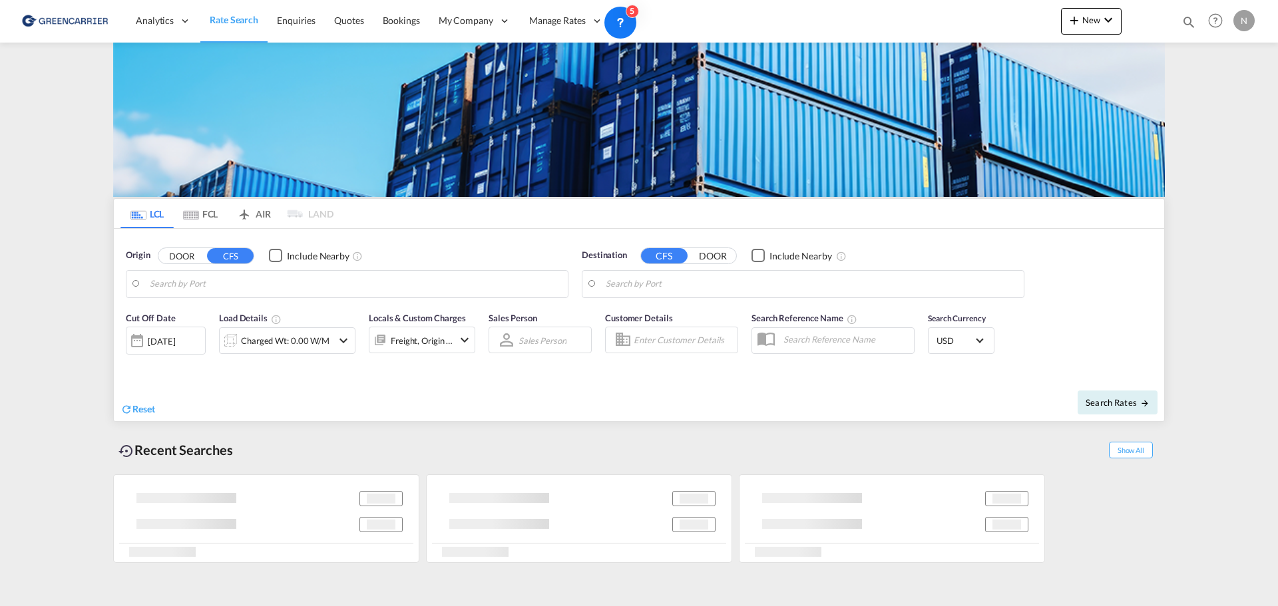
type input "[GEOGRAPHIC_DATA] ([GEOGRAPHIC_DATA]), [GEOGRAPHIC_DATA]"
type input "Ningbo, ZJ, CNNGB"
